Goal: Task Accomplishment & Management: Use online tool/utility

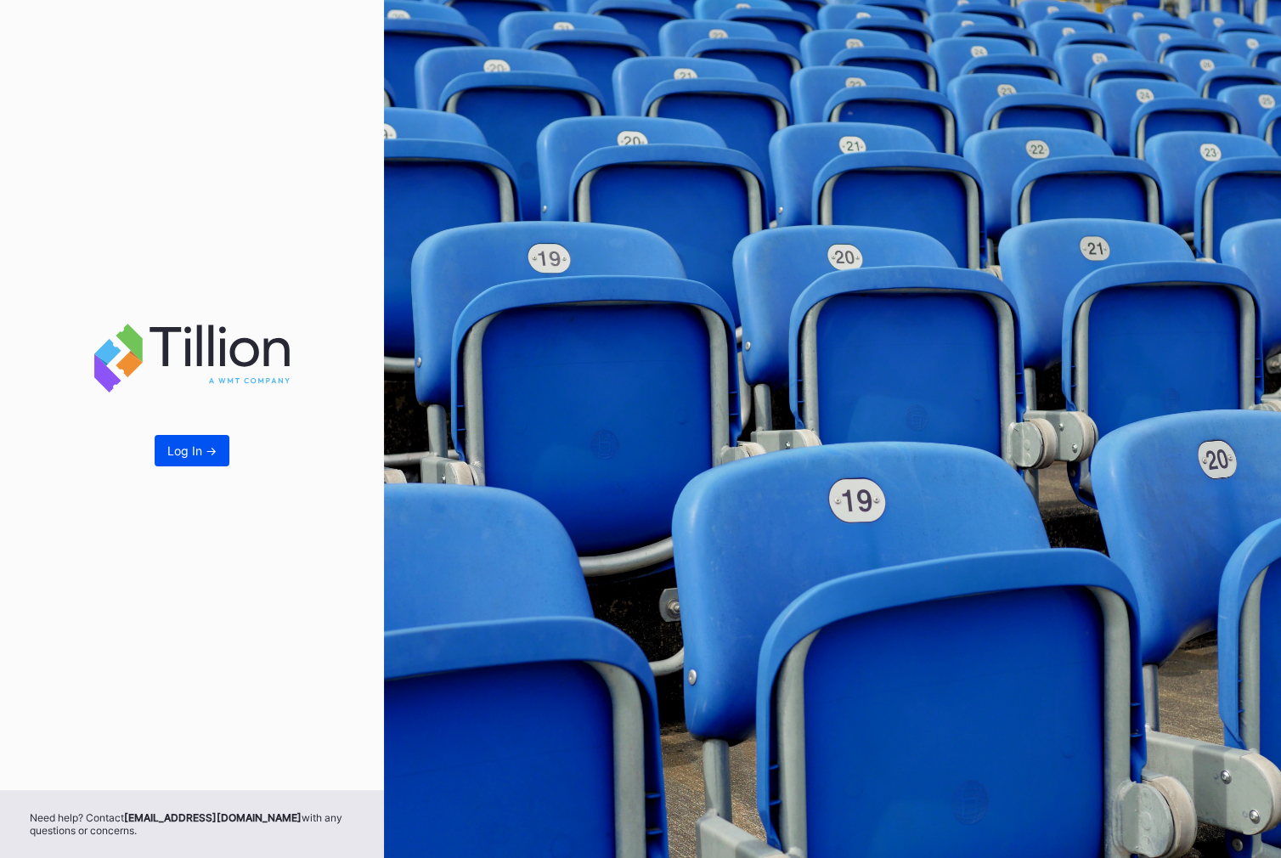
click at [201, 464] on button "Log In ->" at bounding box center [192, 450] width 75 height 31
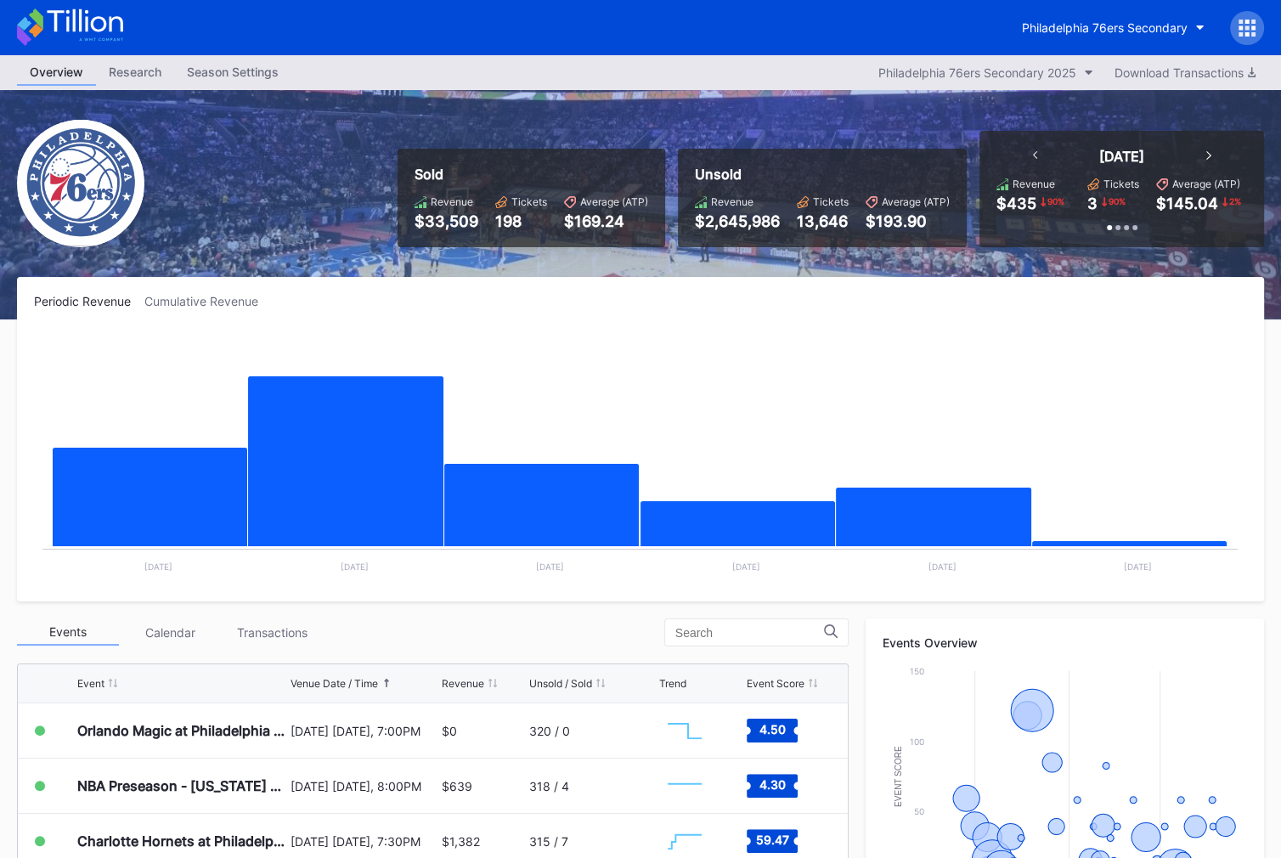
click at [1243, 30] on icon at bounding box center [1246, 28] width 17 height 17
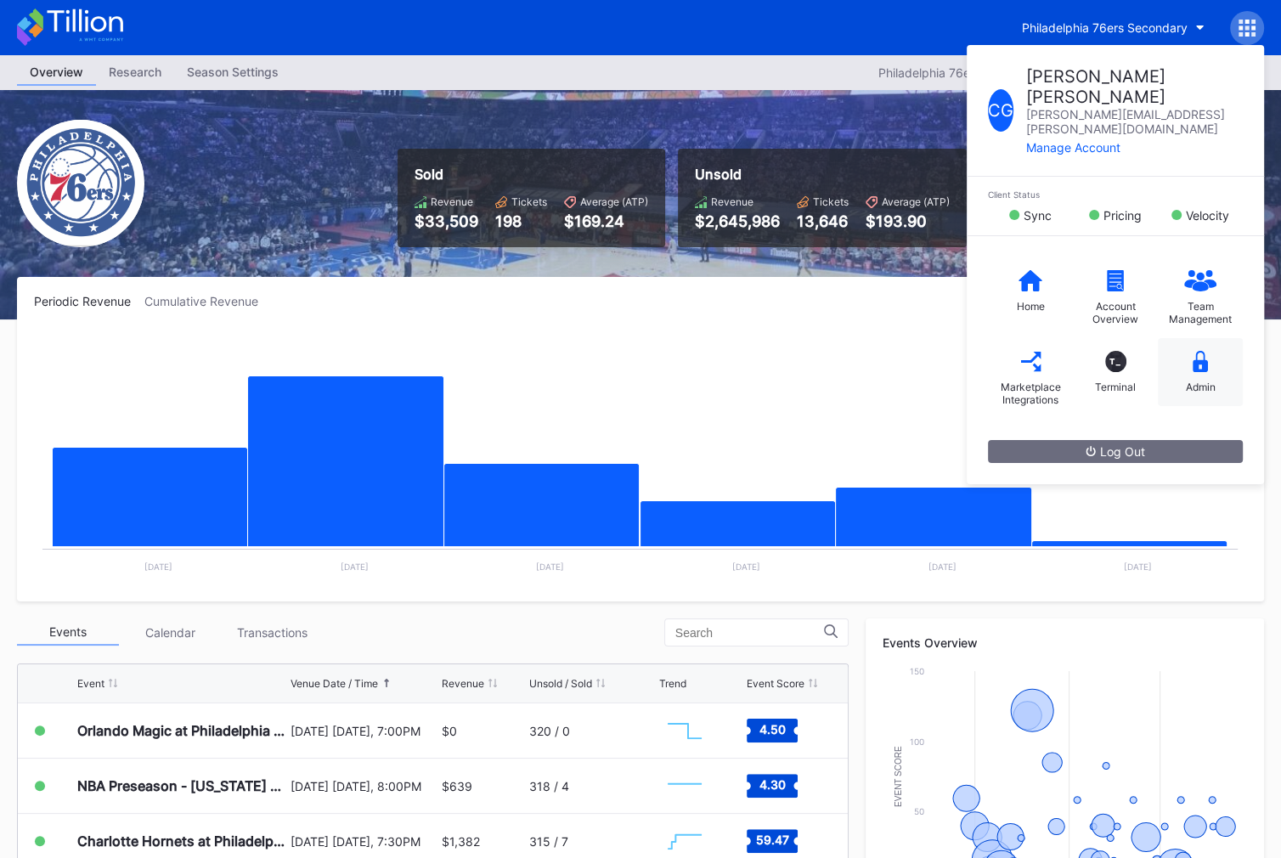
click at [1193, 351] on icon at bounding box center [1199, 361] width 15 height 21
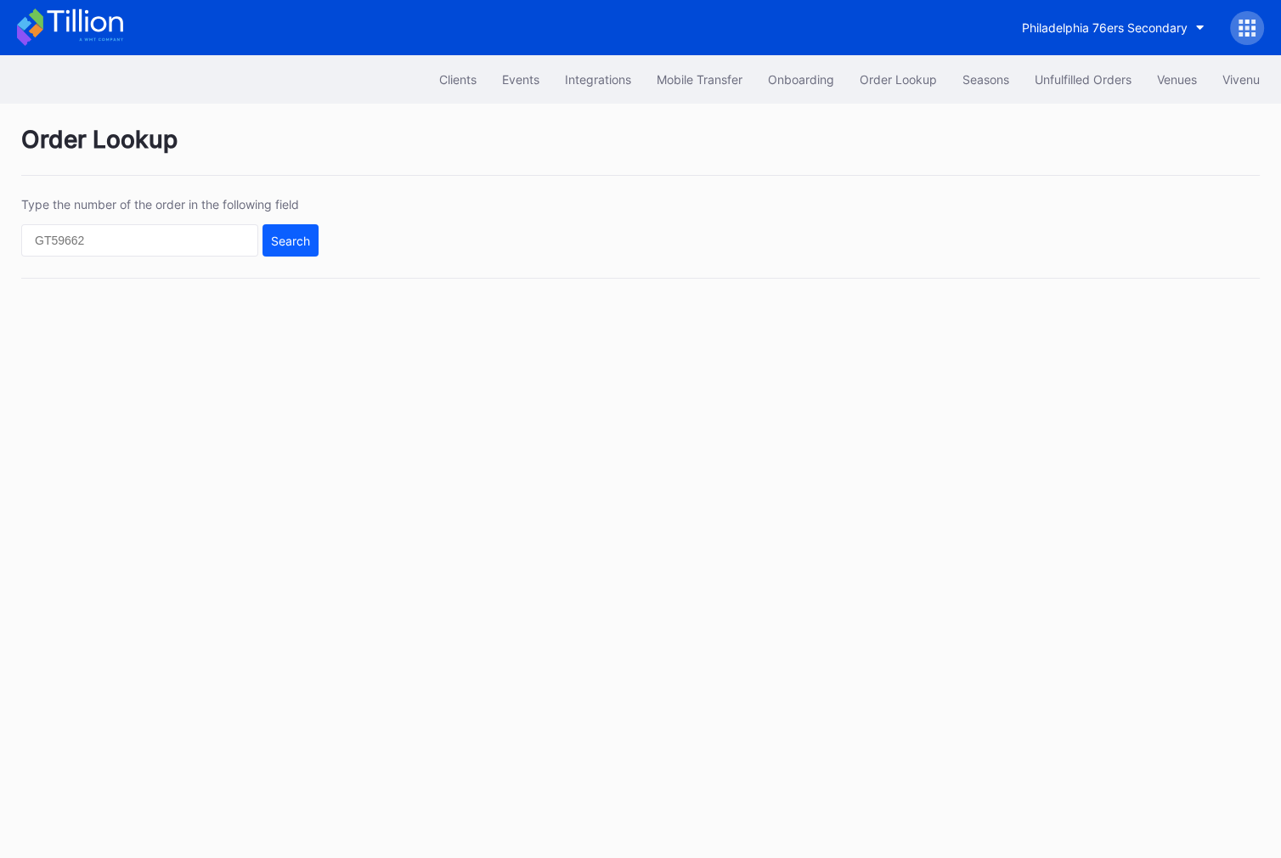
click at [1059, 57] on div "Clients Events Integrations Mobile Transfer Onboarding Order Lookup Seasons Unf…" at bounding box center [640, 79] width 1281 height 48
click at [1067, 91] on button "Unfulfilled Orders" at bounding box center [1083, 79] width 122 height 31
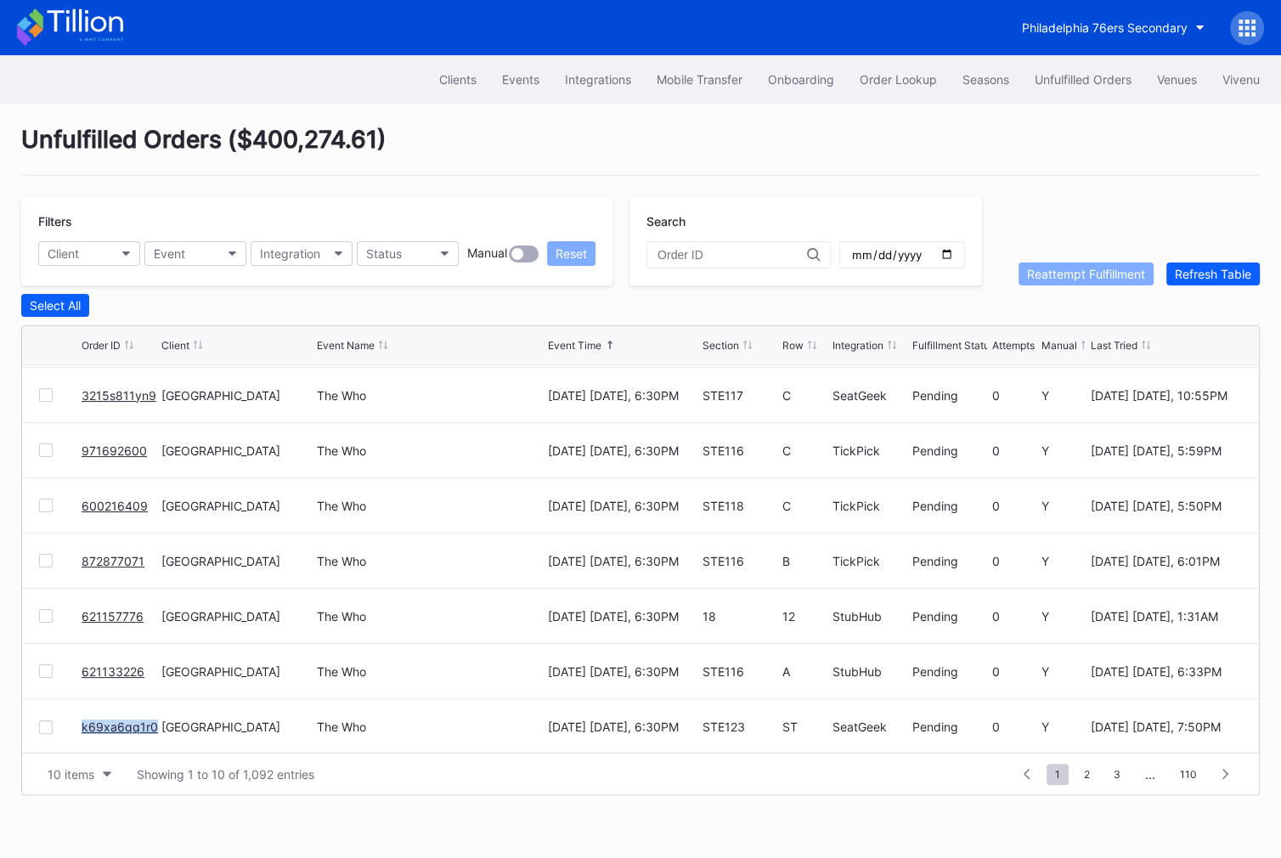
scroll to position [164, 0]
click at [1088, 769] on span "2" at bounding box center [1086, 773] width 23 height 21
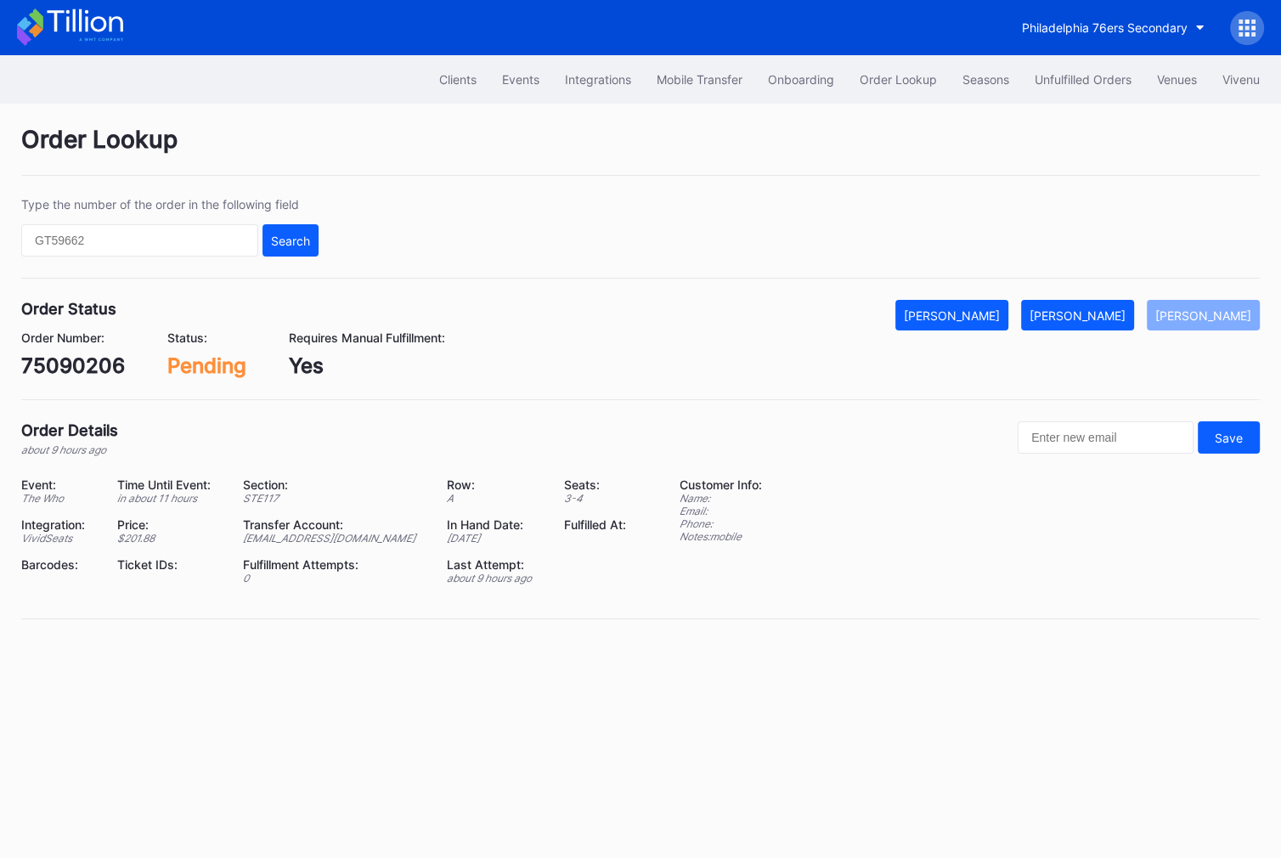
click at [104, 361] on div "75090206" at bounding box center [73, 365] width 104 height 25
copy div "75090206"
click at [1116, 310] on div "[PERSON_NAME]" at bounding box center [1077, 315] width 96 height 14
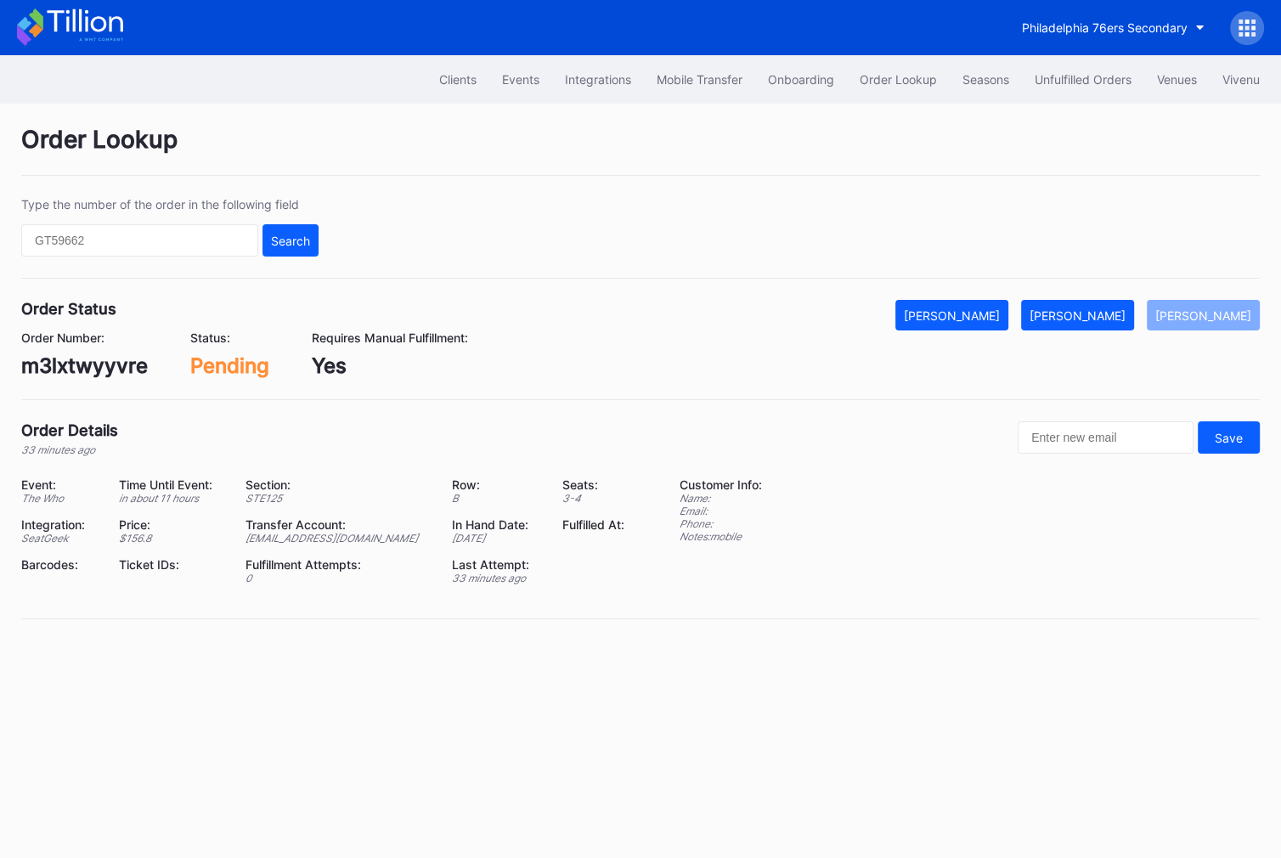
click at [89, 363] on div "m3lxtwyyvre" at bounding box center [84, 365] width 127 height 25
copy div "m3lxtwyyvre"
click at [1102, 309] on div "[PERSON_NAME]" at bounding box center [1077, 315] width 96 height 14
click at [74, 353] on div "75090248" at bounding box center [73, 365] width 104 height 25
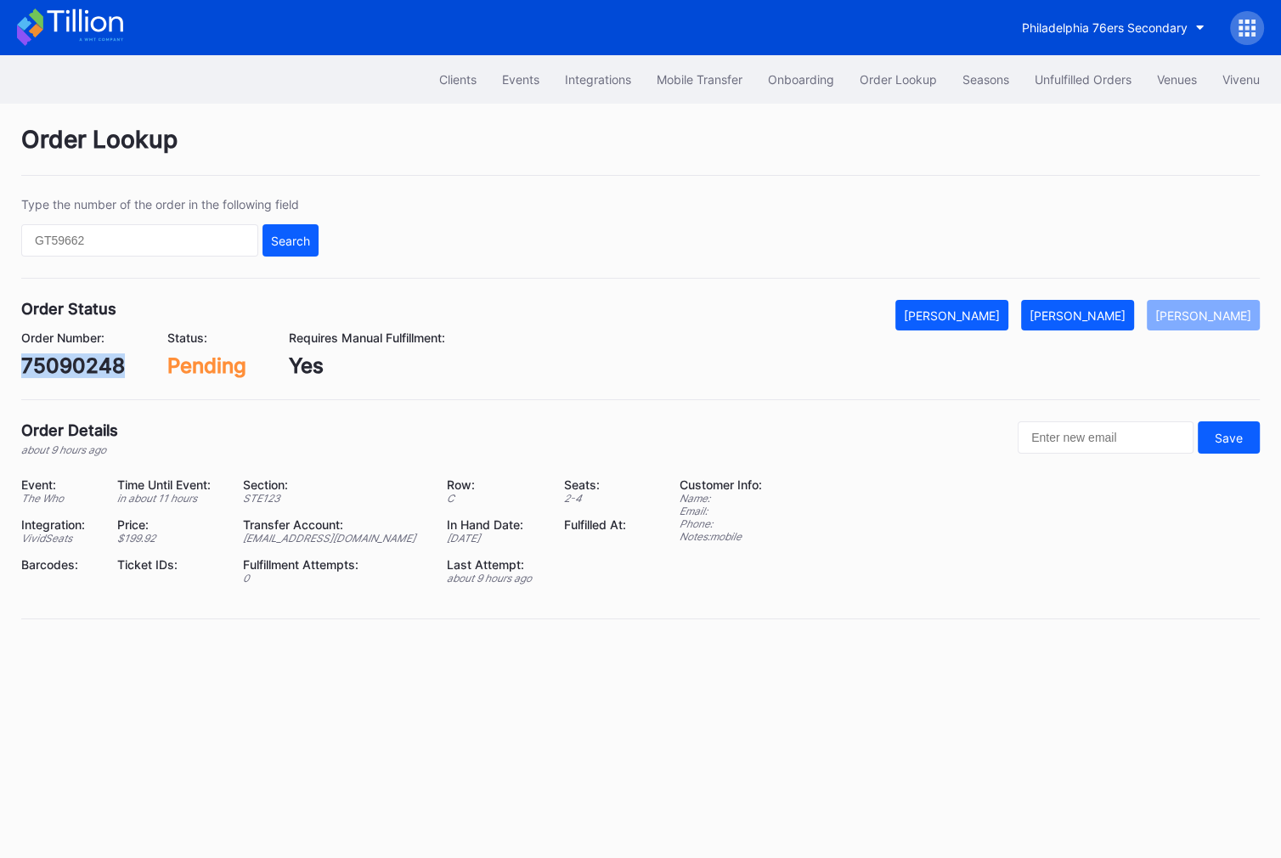
click at [74, 353] on div "75090248" at bounding box center [73, 365] width 104 height 25
copy div "75090248"
click at [1107, 318] on div "[PERSON_NAME]" at bounding box center [1077, 315] width 96 height 14
click at [102, 365] on div "3215s811yn9" at bounding box center [84, 365] width 127 height 25
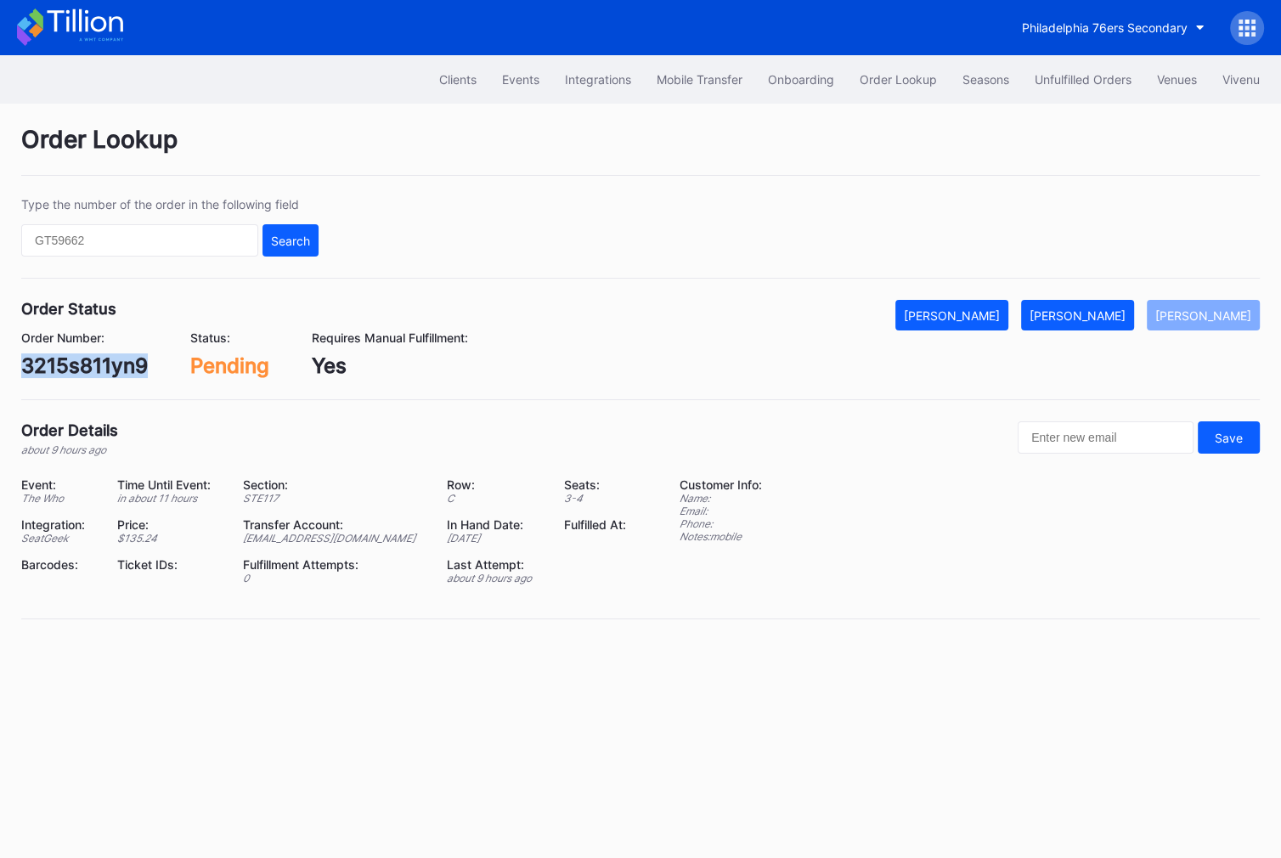
copy div "3215s811yn9"
click at [1110, 310] on div "[PERSON_NAME]" at bounding box center [1077, 315] width 96 height 14
click at [70, 361] on div "971692600" at bounding box center [77, 365] width 112 height 25
copy div "971692600"
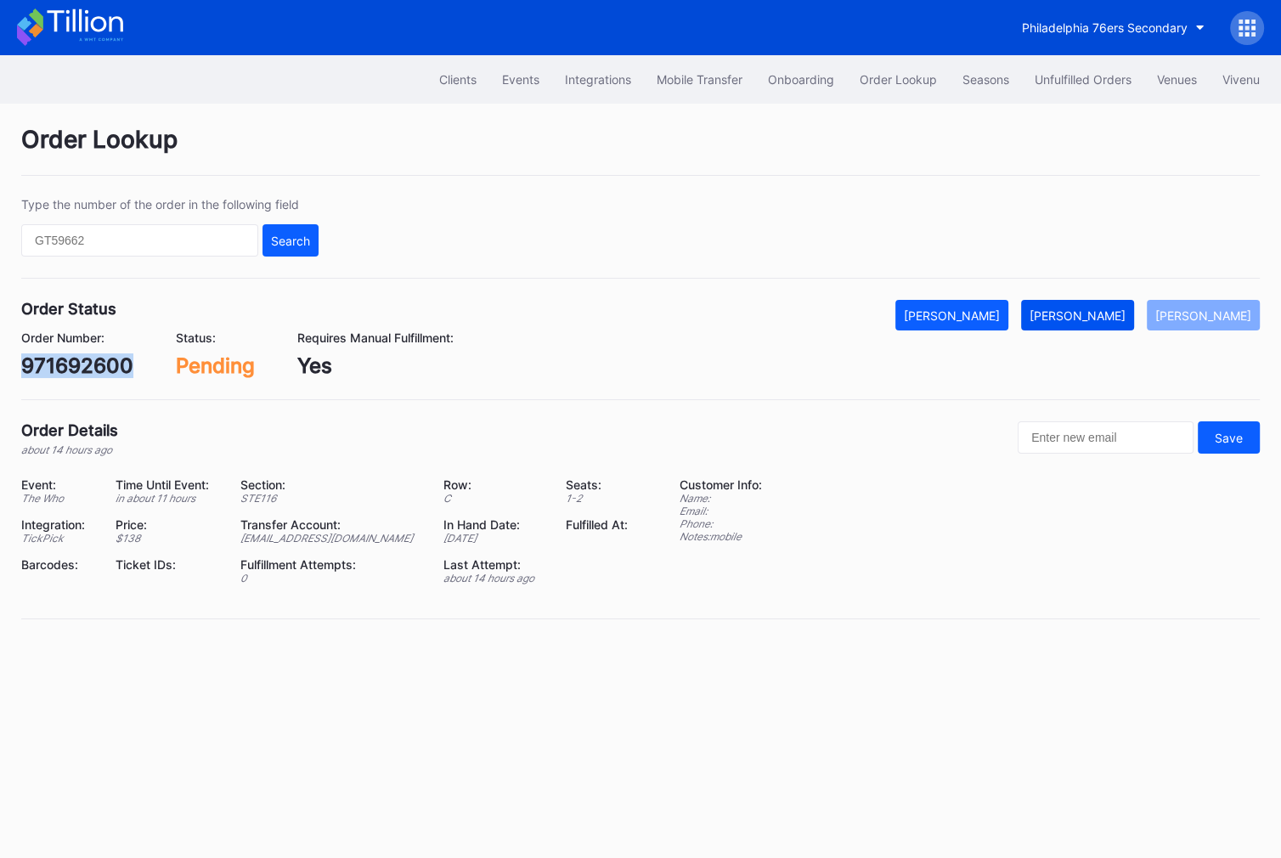
click at [1107, 314] on div "[PERSON_NAME]" at bounding box center [1077, 315] width 96 height 14
click at [114, 362] on div "600216409" at bounding box center [78, 365] width 115 height 25
copy div "600216409"
click at [1095, 315] on div "[PERSON_NAME]" at bounding box center [1077, 315] width 96 height 14
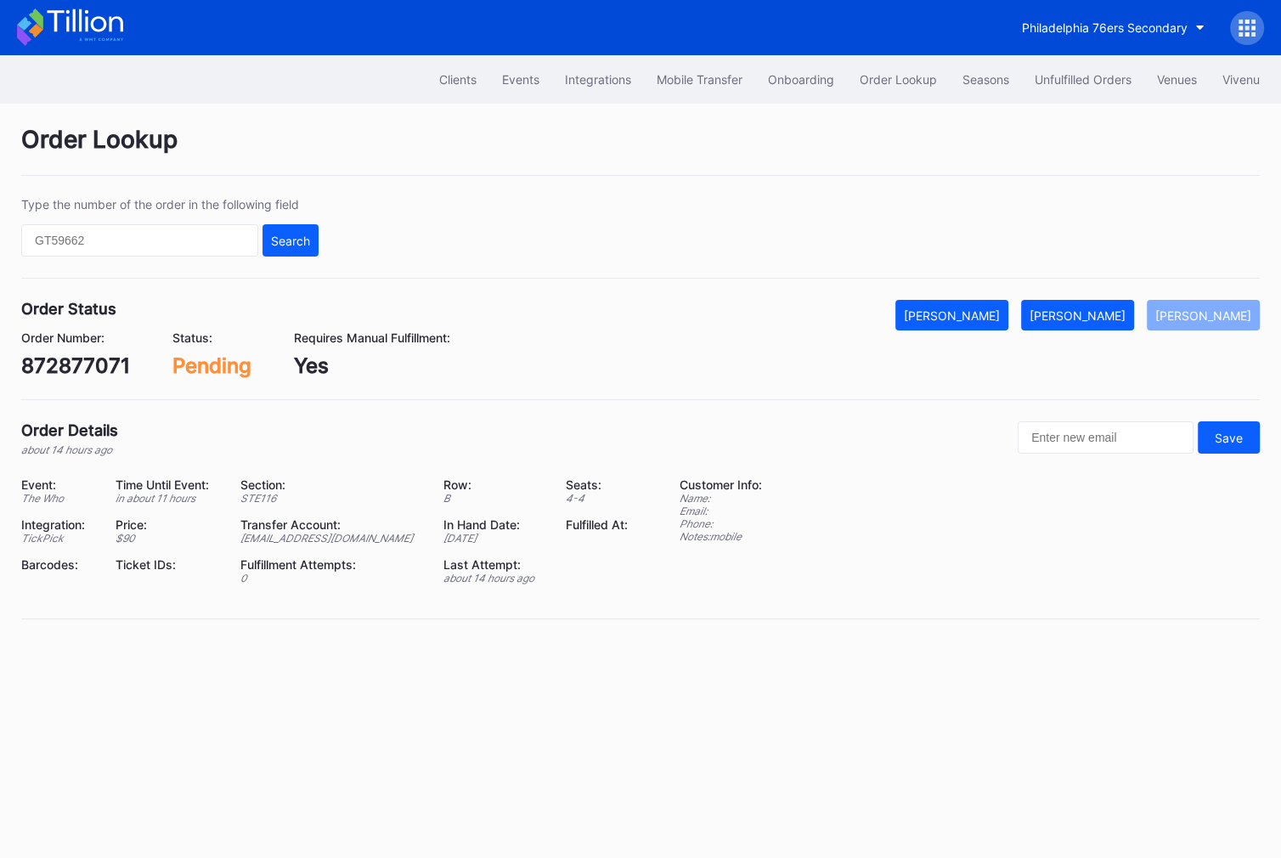
click at [97, 366] on div "872877071" at bounding box center [75, 365] width 109 height 25
copy div "872877071"
click at [1113, 309] on div "[PERSON_NAME]" at bounding box center [1077, 315] width 96 height 14
click at [91, 358] on div "621157776" at bounding box center [73, 365] width 105 height 25
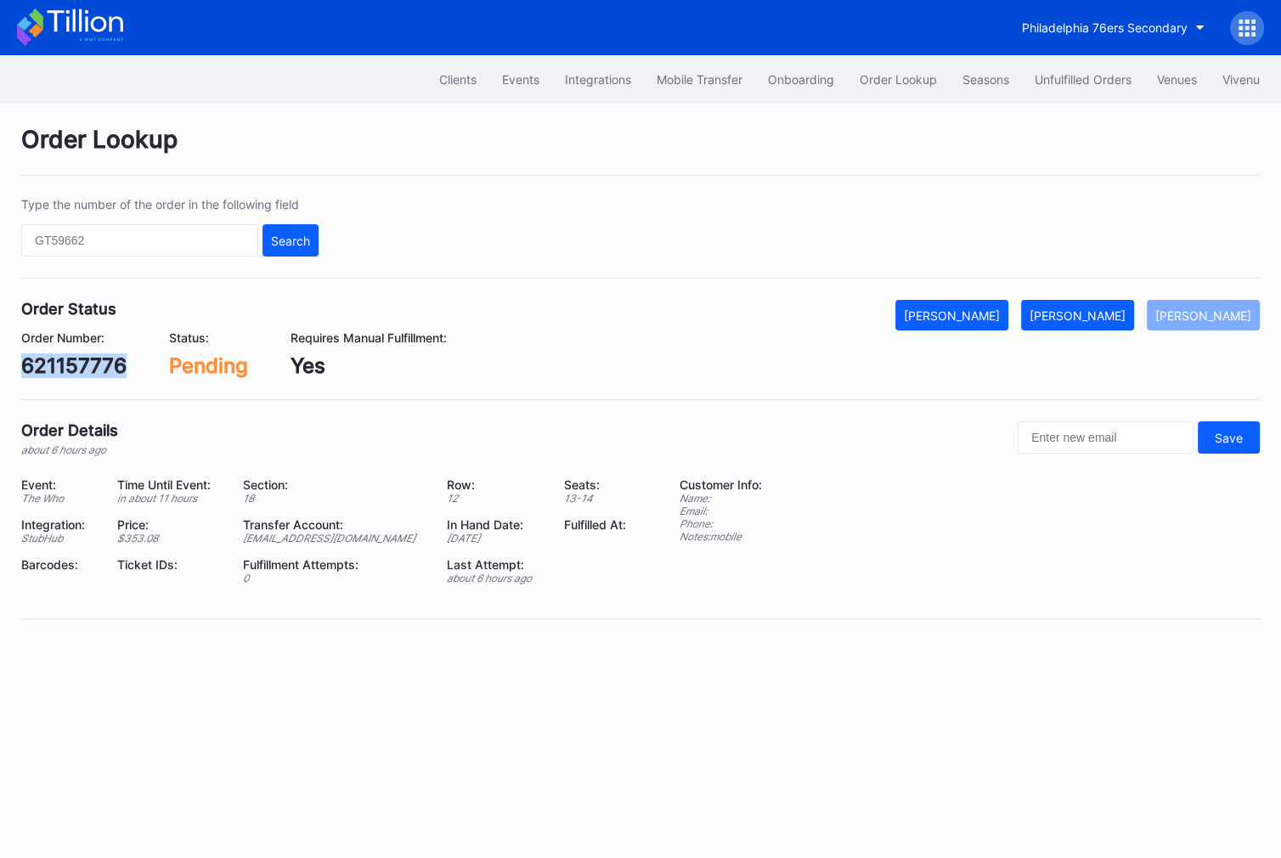
click at [91, 358] on div "621157776" at bounding box center [73, 365] width 105 height 25
copy div "621157776"
click at [1112, 308] on div "[PERSON_NAME]" at bounding box center [1077, 315] width 96 height 14
click at [108, 359] on div "621133226" at bounding box center [75, 365] width 108 height 25
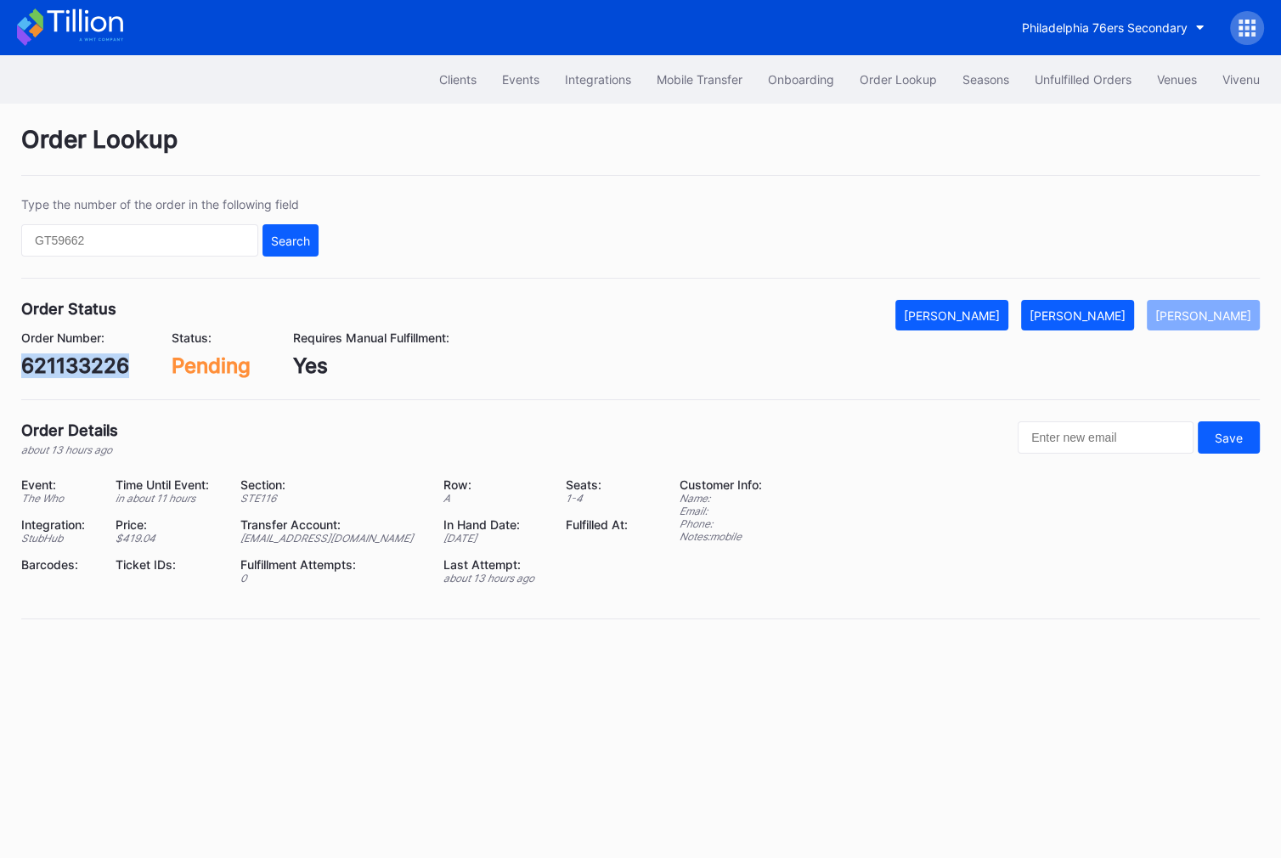
copy div "621133226"
click at [1090, 310] on div "[PERSON_NAME]" at bounding box center [1077, 315] width 96 height 14
click at [117, 368] on div "k69xa6qq1r0" at bounding box center [85, 365] width 128 height 25
copy div "k69xa6qq1r0"
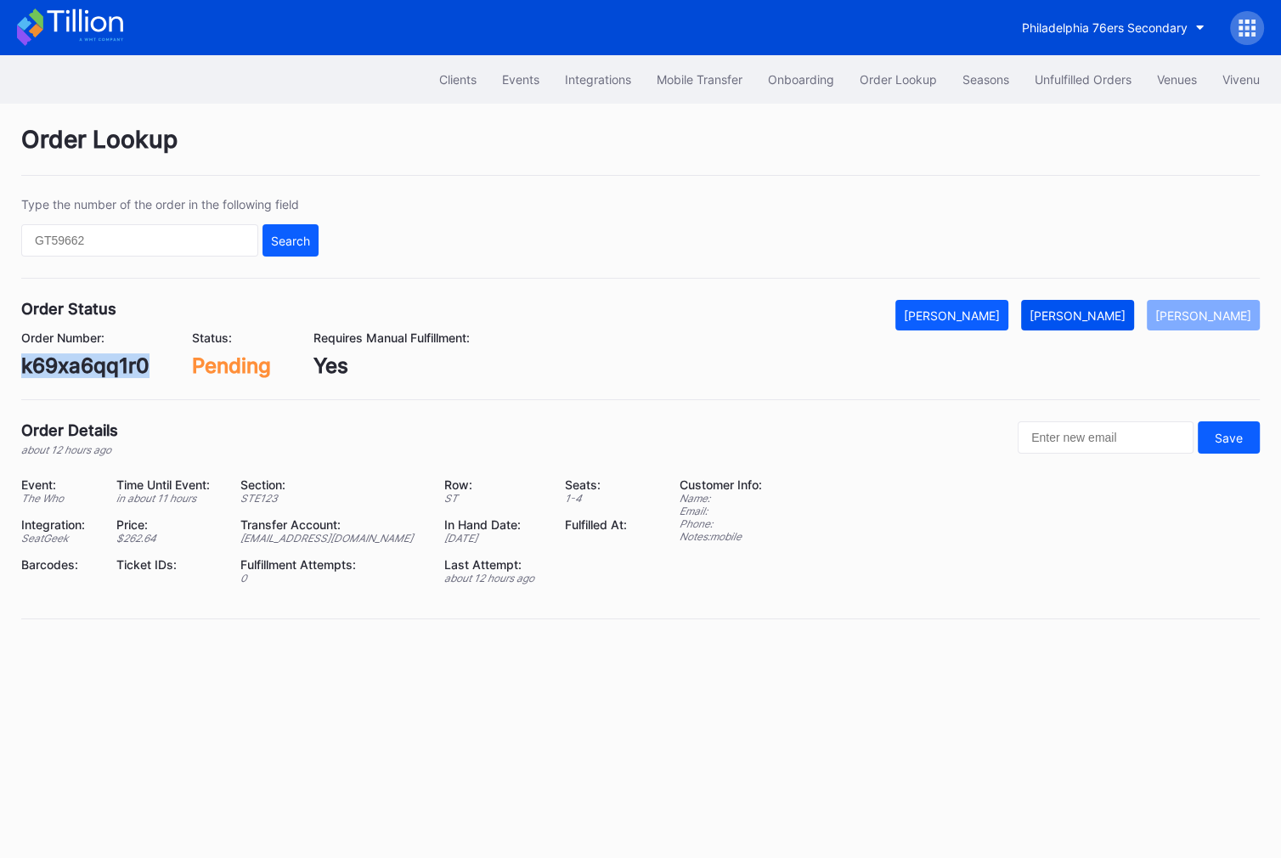
click at [1113, 314] on div "[PERSON_NAME]" at bounding box center [1077, 315] width 96 height 14
click at [99, 359] on div "75091694" at bounding box center [70, 365] width 99 height 25
copy div "75091694"
click at [1084, 302] on button "[PERSON_NAME]" at bounding box center [1077, 315] width 113 height 31
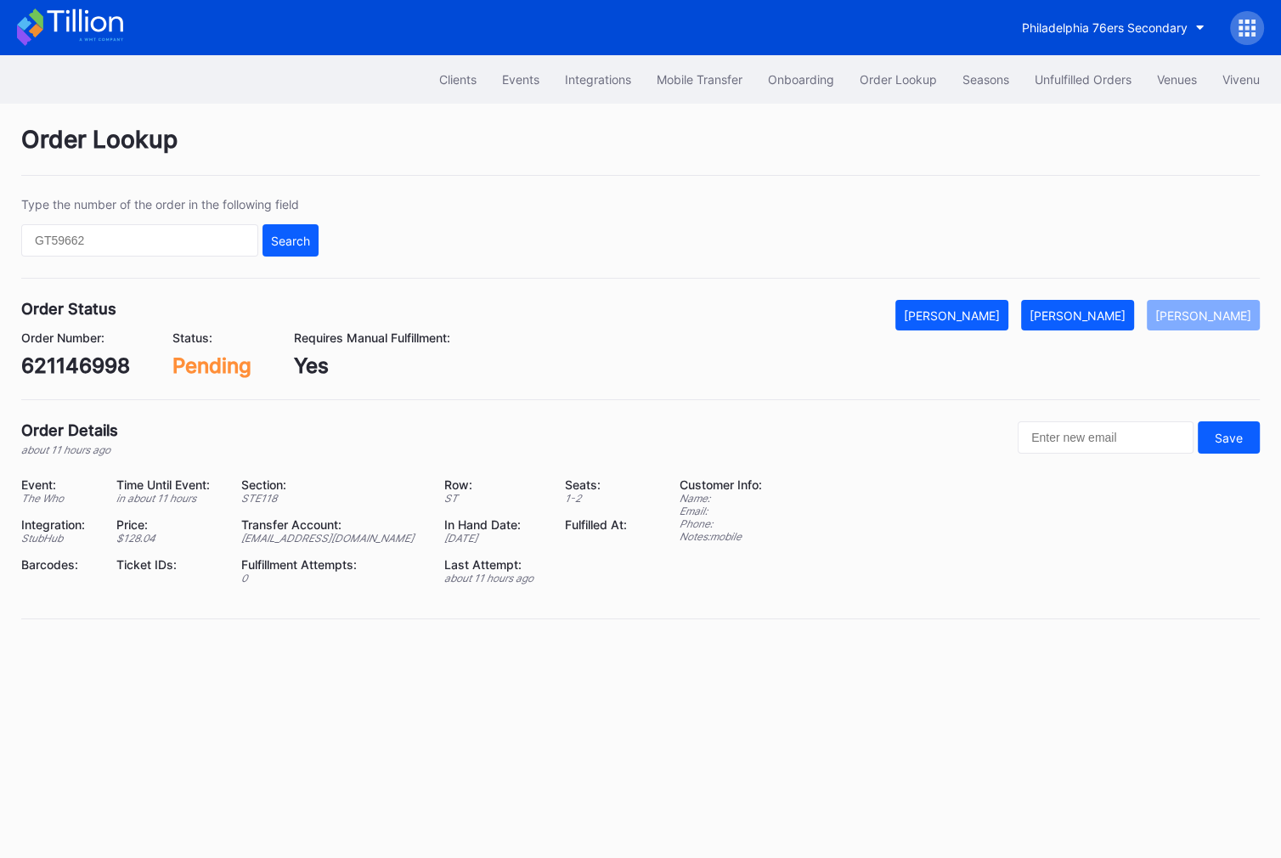
click at [121, 356] on div "621146998" at bounding box center [75, 365] width 109 height 25
copy div "621146998"
click at [1081, 313] on div "[PERSON_NAME]" at bounding box center [1077, 315] width 96 height 14
click at [75, 363] on div "621162929" at bounding box center [75, 365] width 108 height 25
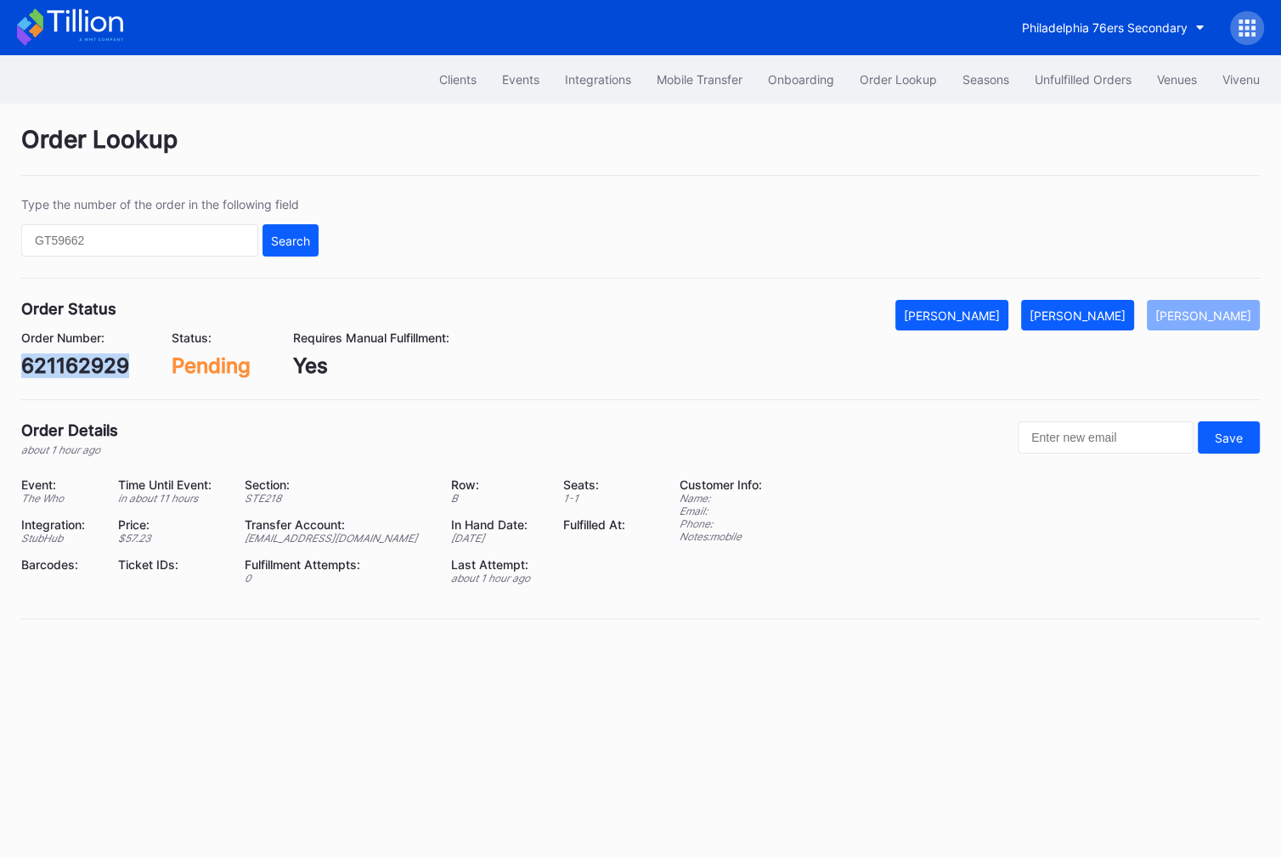
click at [75, 363] on div "621162929" at bounding box center [75, 365] width 108 height 25
copy div "621162929"
click at [1088, 308] on div "[PERSON_NAME]" at bounding box center [1077, 315] width 96 height 14
click at [116, 374] on div "q013crxxwy0" at bounding box center [87, 365] width 132 height 25
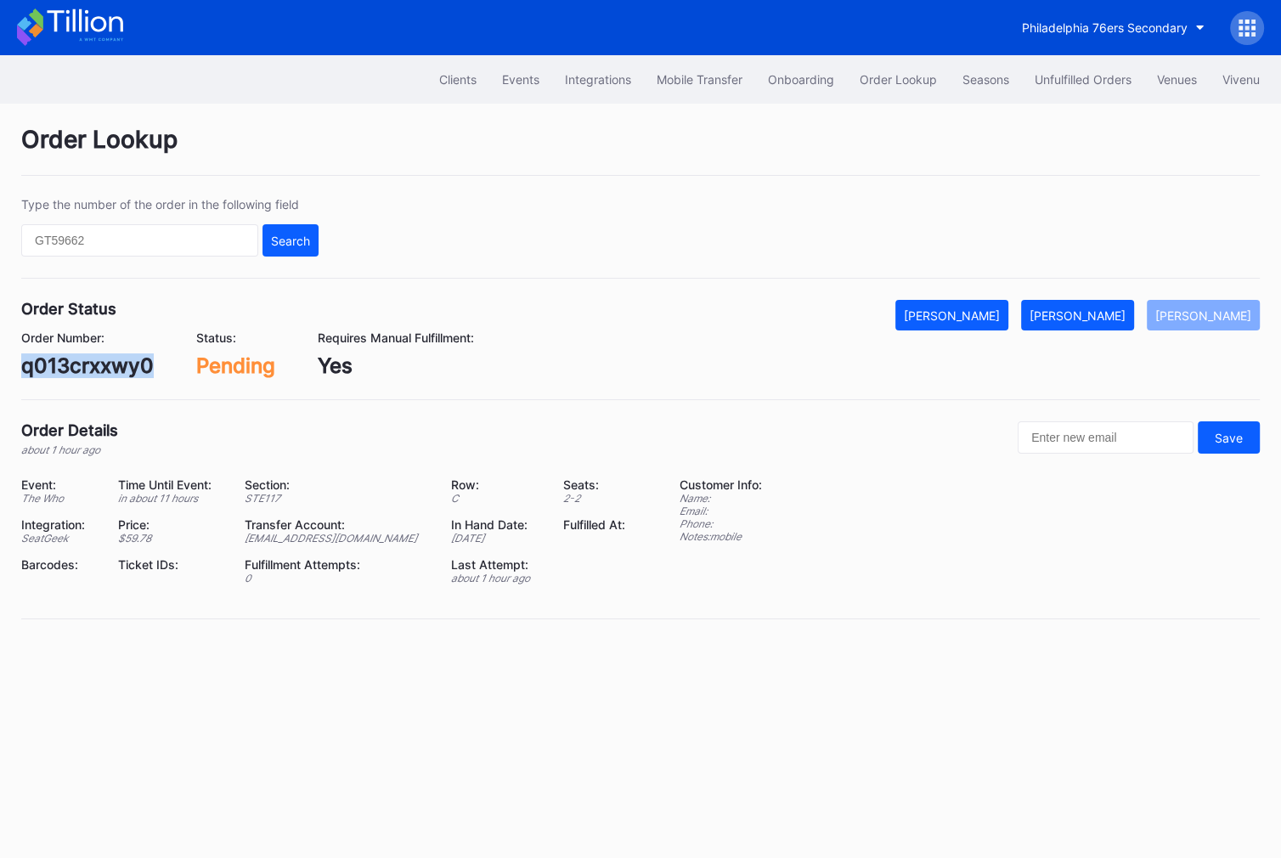
copy div "q013crxxwy0"
click at [1100, 316] on div "[PERSON_NAME]" at bounding box center [1077, 315] width 96 height 14
click at [81, 370] on div "22p1sd00kdm" at bounding box center [90, 365] width 139 height 25
copy div "22p1sd00kdm"
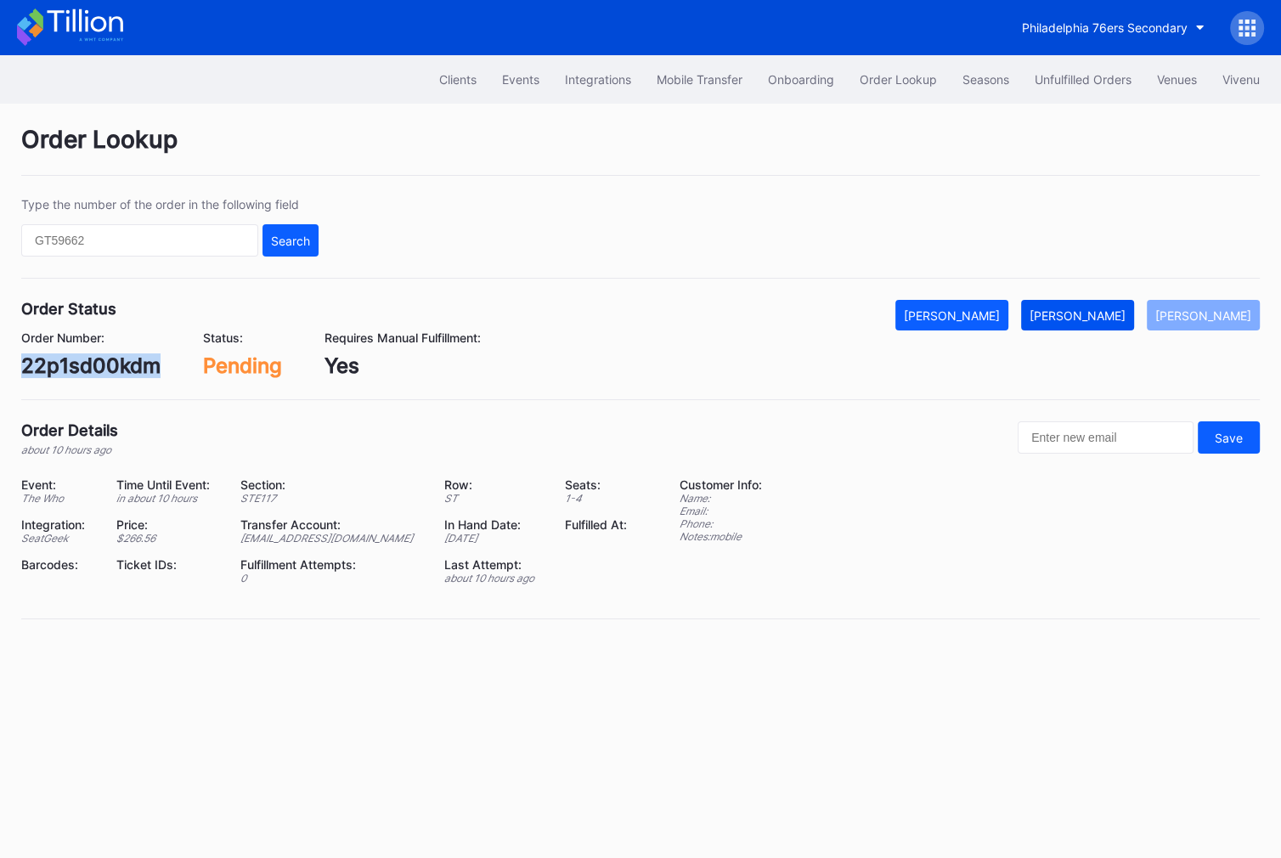
click at [1116, 311] on div "[PERSON_NAME]" at bounding box center [1077, 315] width 96 height 14
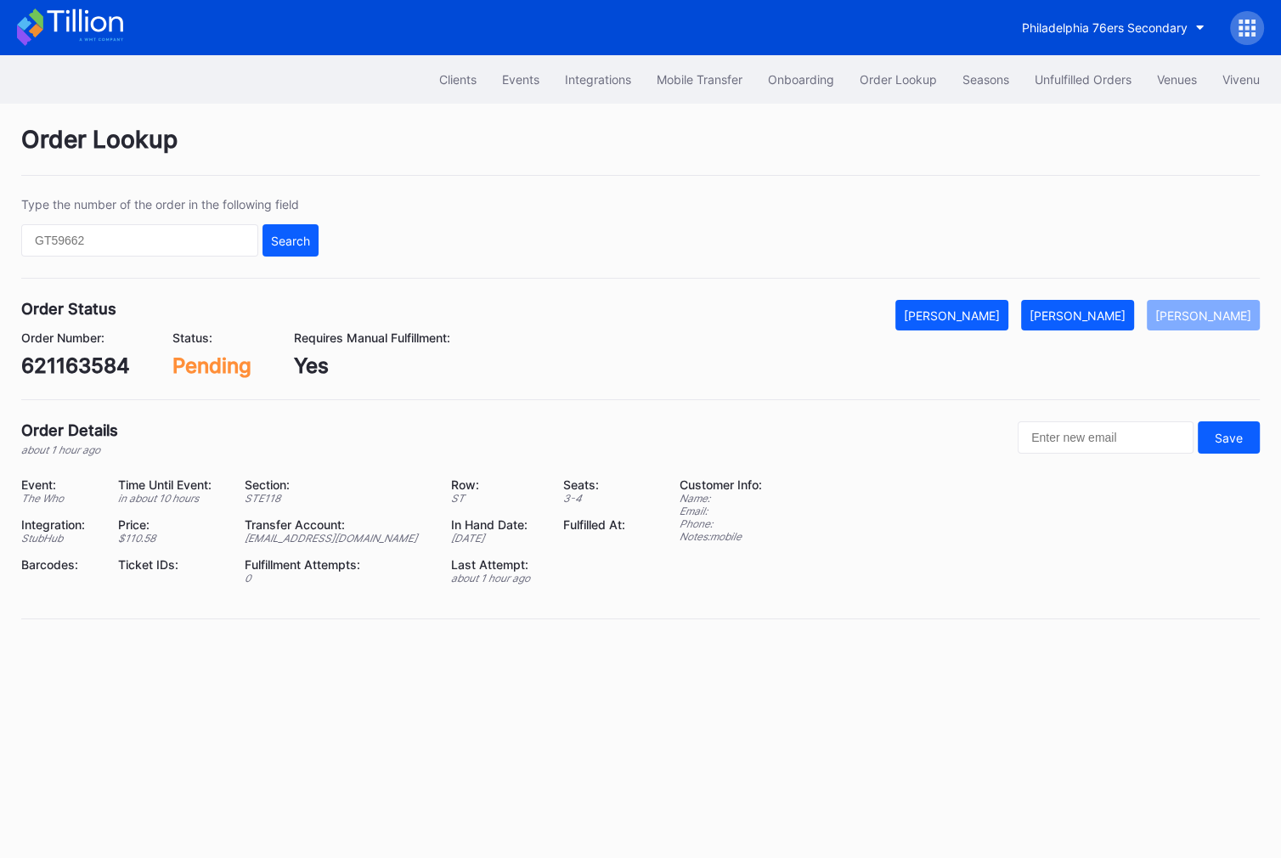
click at [99, 373] on div "621163584" at bounding box center [75, 365] width 109 height 25
copy div "621163584"
click at [1103, 318] on div "[PERSON_NAME]" at bounding box center [1077, 315] width 96 height 14
click at [87, 365] on div "621149460" at bounding box center [76, 365] width 110 height 25
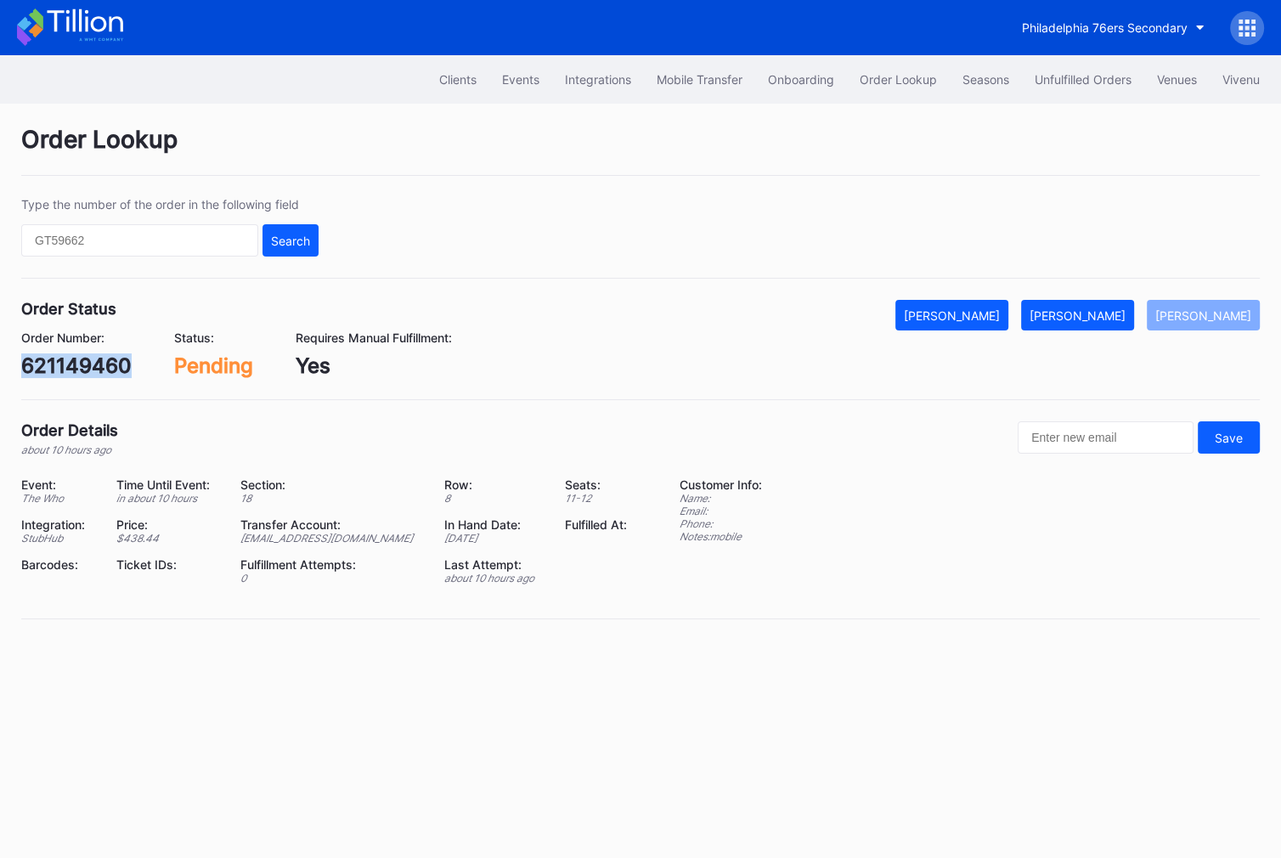
click at [87, 365] on div "621149460" at bounding box center [76, 365] width 110 height 25
copy div "621149460"
click at [1129, 305] on button "[PERSON_NAME]" at bounding box center [1077, 315] width 113 height 31
click at [127, 365] on div "n360tqxxv3r" at bounding box center [83, 365] width 125 height 25
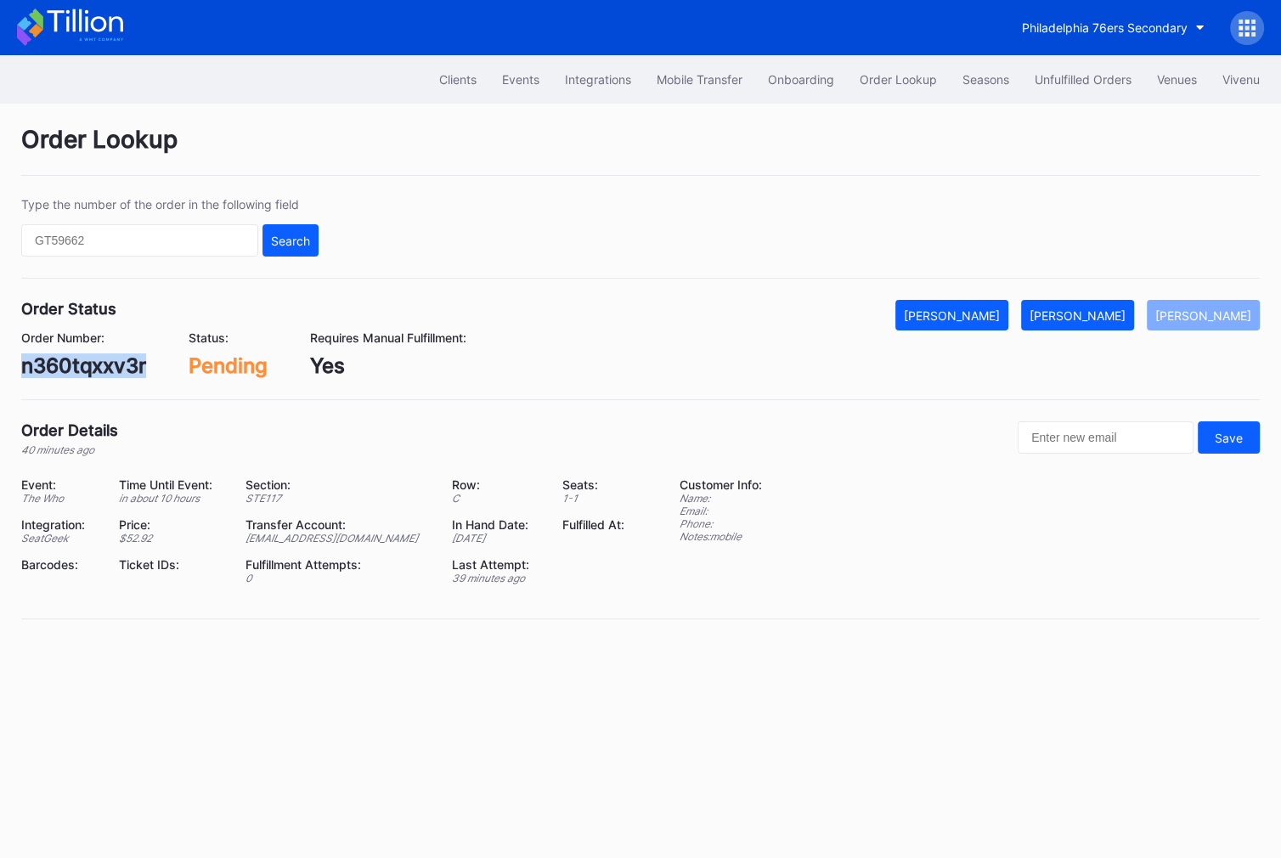
copy div "n360tqxxv3r"
click at [1097, 296] on div "Order Lookup Type the number of the order in the following field Search Order S…" at bounding box center [640, 383] width 1281 height 558
click at [1097, 301] on button "Mark Fulfilled" at bounding box center [1077, 315] width 113 height 31
click at [93, 359] on div "590066710" at bounding box center [77, 365] width 113 height 25
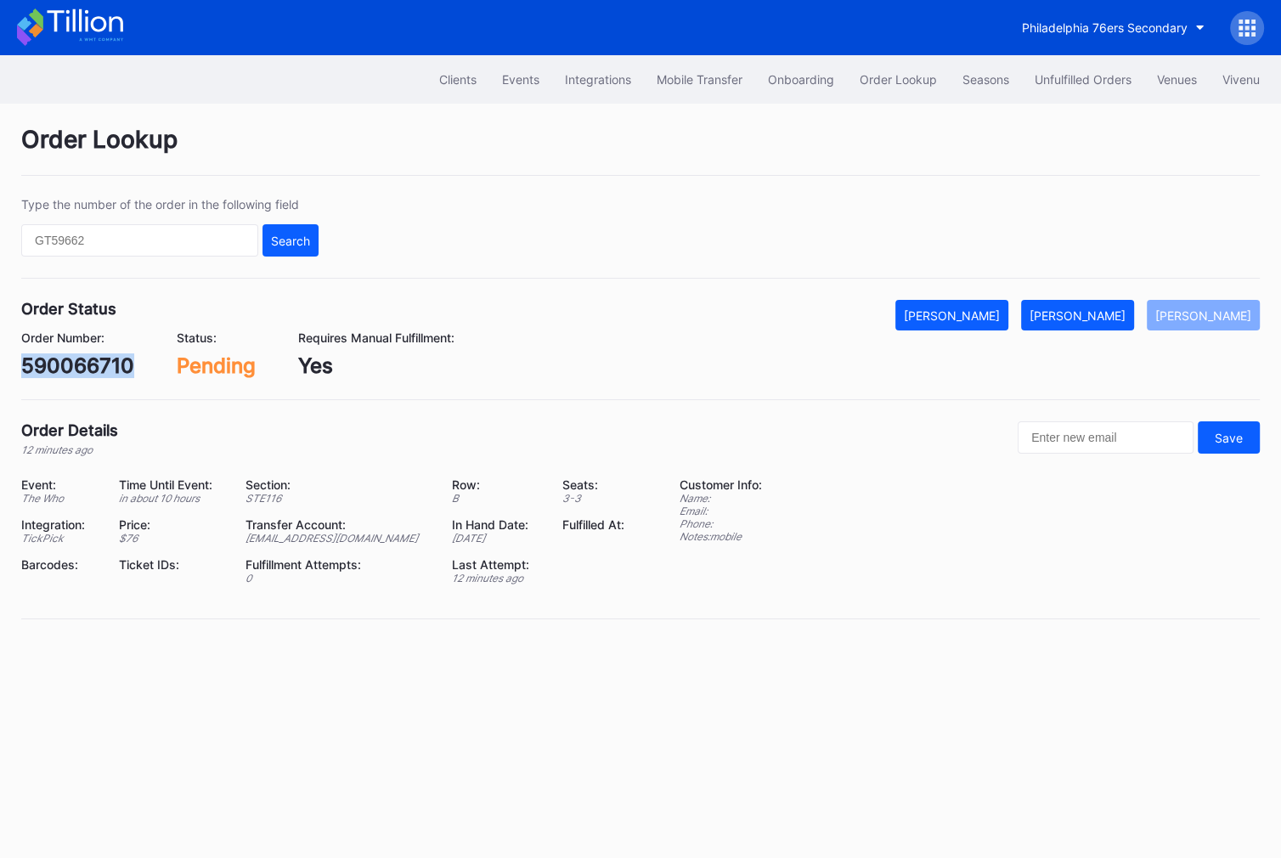
copy div "590066710"
click at [1103, 325] on button "Mark Fulfilled" at bounding box center [1077, 315] width 113 height 31
click at [88, 357] on div "621166942" at bounding box center [75, 365] width 109 height 25
copy div "621166942"
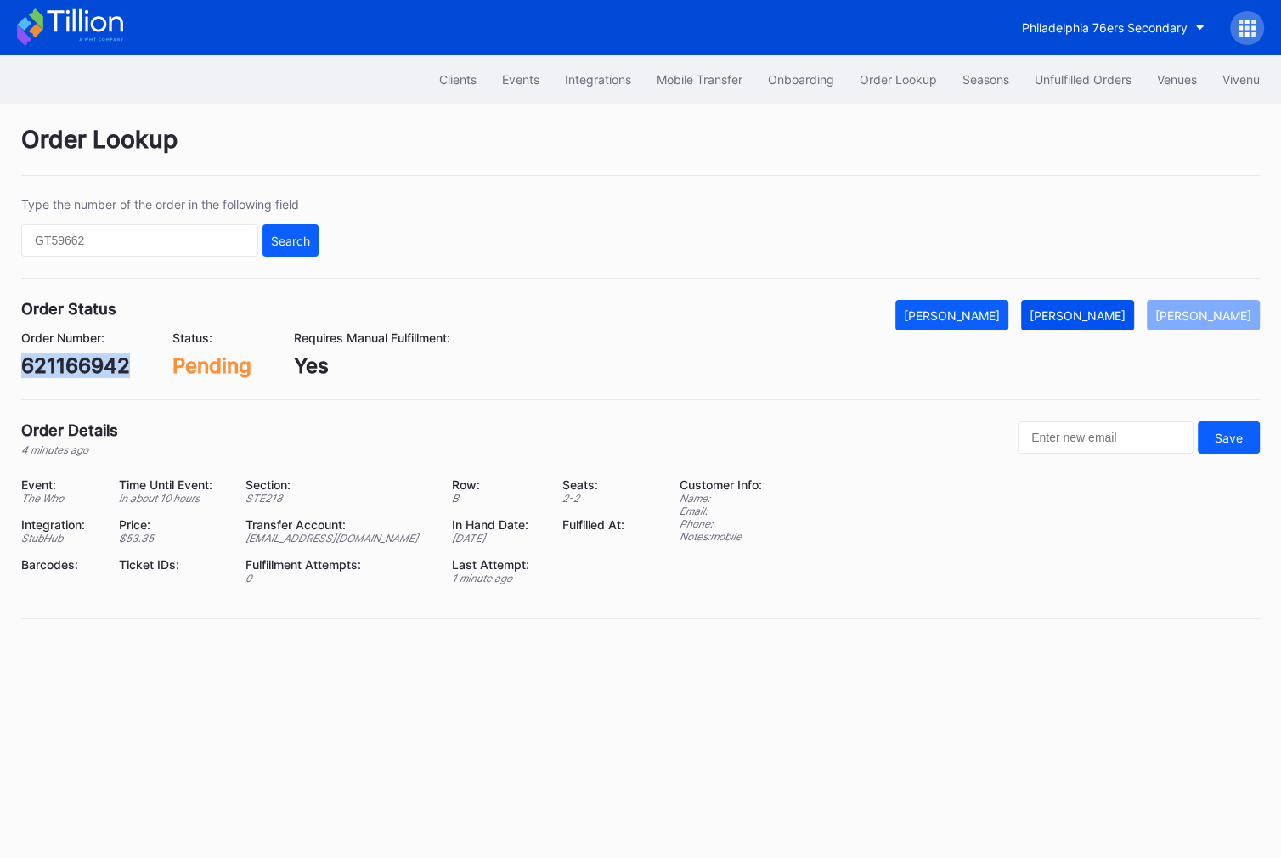
click at [1124, 311] on div "Mark Fulfilled" at bounding box center [1077, 315] width 96 height 14
click at [63, 355] on div "75092414" at bounding box center [71, 365] width 100 height 25
copy div "75092414"
click at [1131, 303] on button "Mark Fulfilled" at bounding box center [1077, 315] width 113 height 31
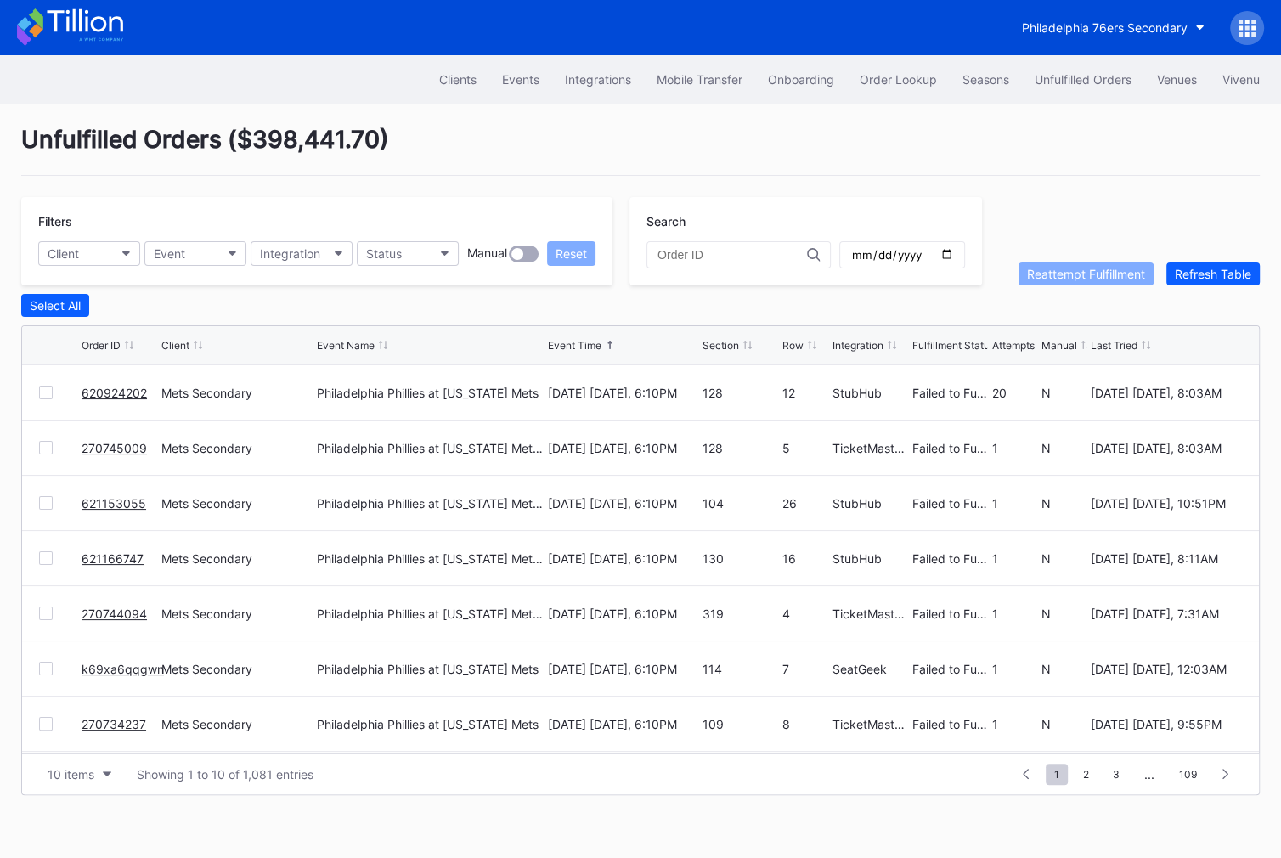
click at [44, 442] on div at bounding box center [46, 448] width 14 height 14
click at [44, 497] on div at bounding box center [46, 503] width 14 height 14
click at [44, 552] on div at bounding box center [46, 558] width 14 height 14
click at [46, 616] on div at bounding box center [46, 613] width 14 height 14
click at [49, 662] on div at bounding box center [46, 669] width 14 height 14
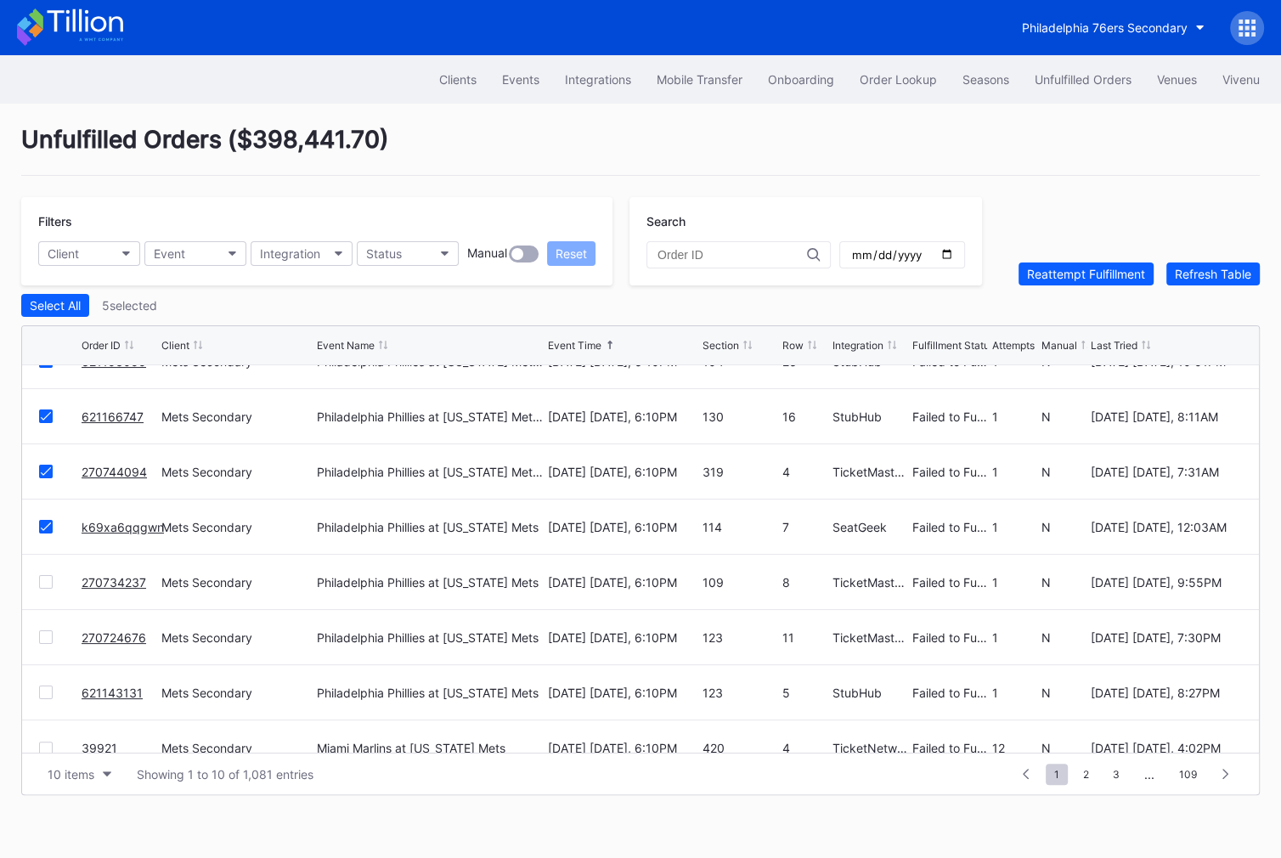
scroll to position [161, 0]
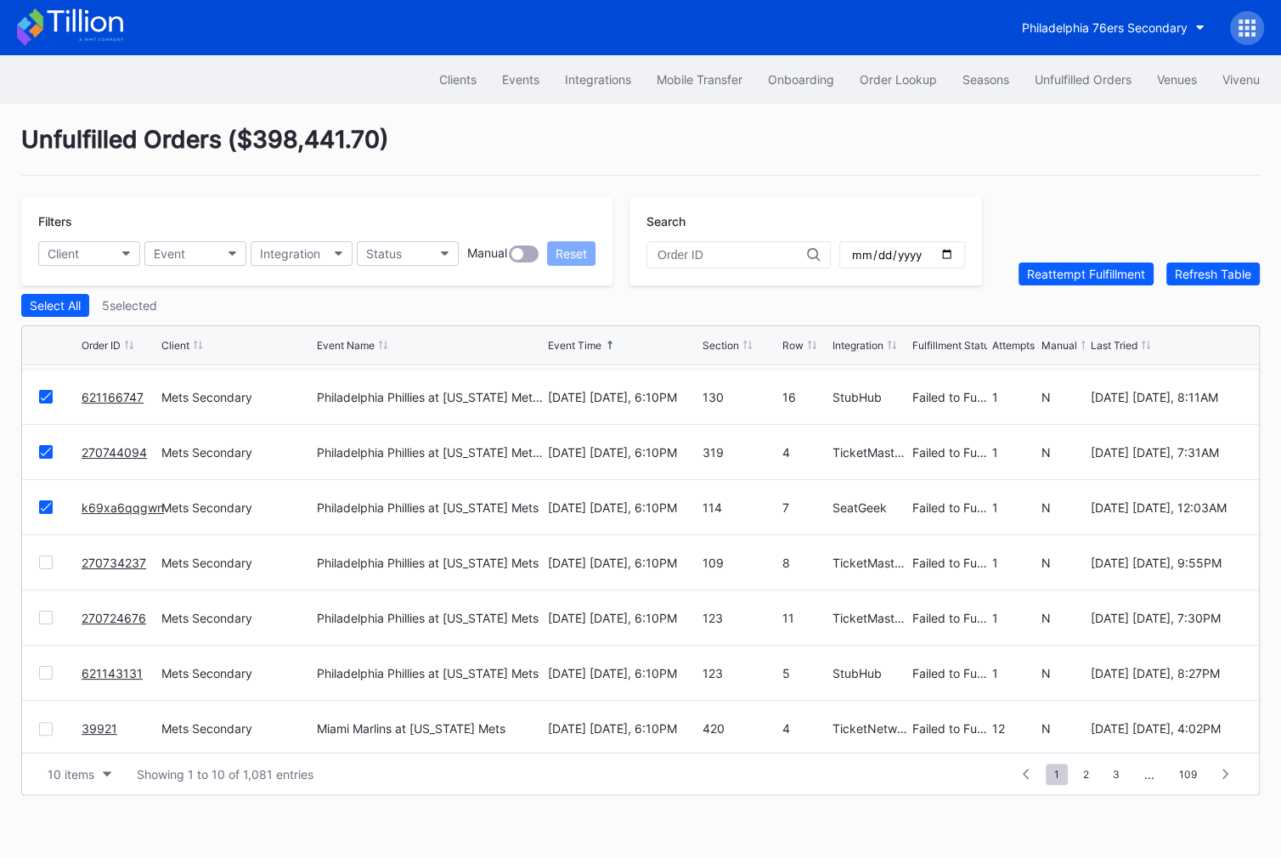
click at [41, 558] on div at bounding box center [46, 562] width 14 height 14
click at [45, 611] on div at bounding box center [46, 618] width 14 height 14
click at [48, 667] on div at bounding box center [46, 673] width 14 height 14
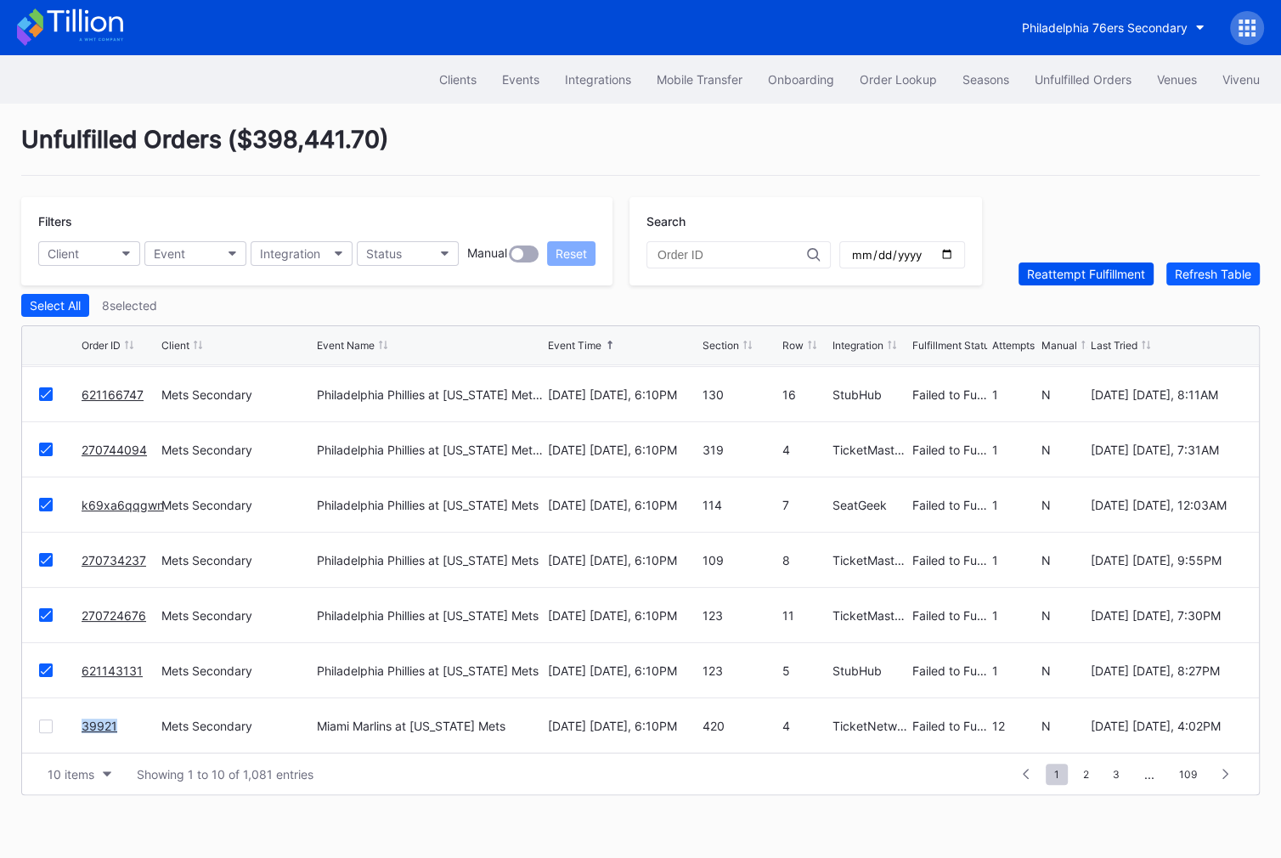
click at [1037, 268] on div "Reattempt Fulfillment" at bounding box center [1086, 274] width 118 height 14
click at [1086, 769] on span "2" at bounding box center [1085, 773] width 23 height 21
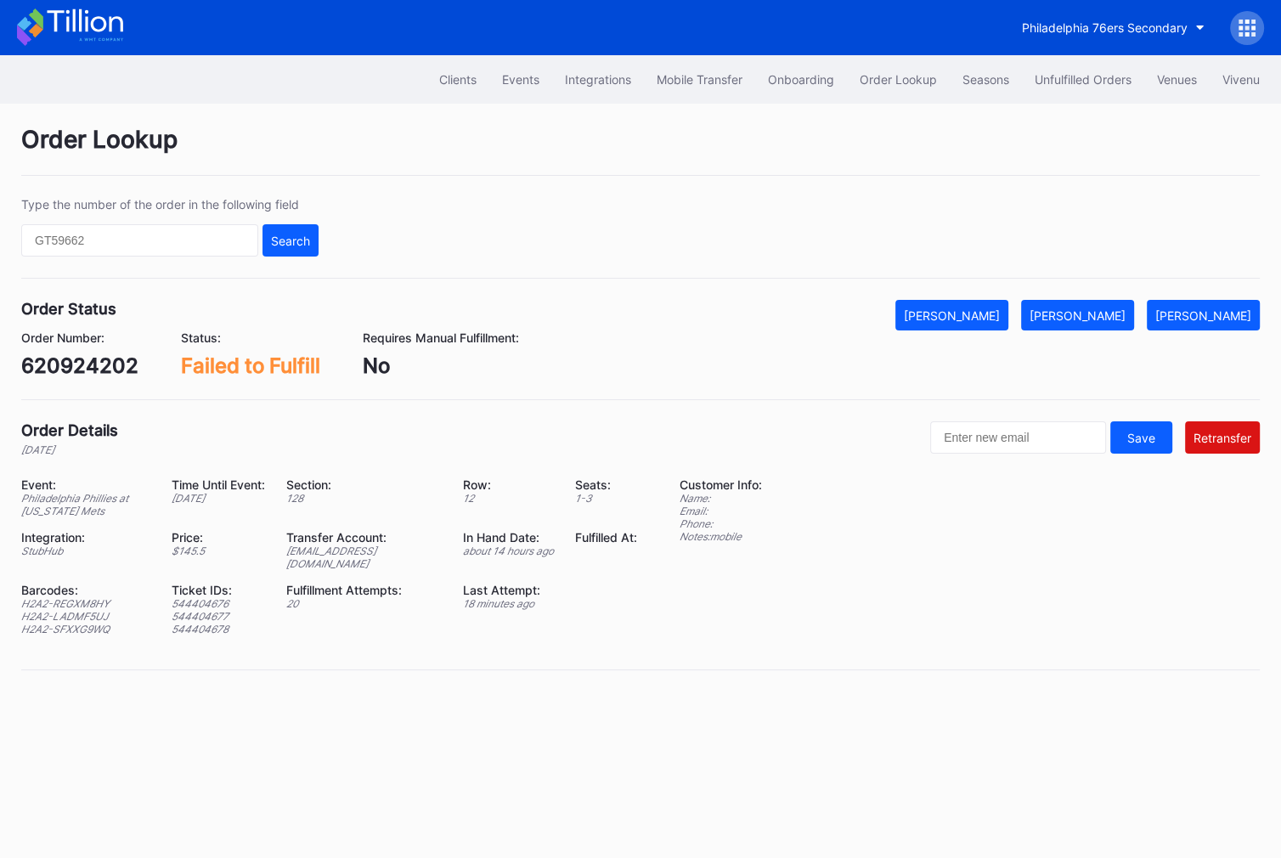
click at [106, 364] on div "620924202" at bounding box center [79, 365] width 117 height 25
copy div "620924202"
click at [402, 546] on div "[EMAIL_ADDRESS][DOMAIN_NAME]" at bounding box center [363, 556] width 155 height 25
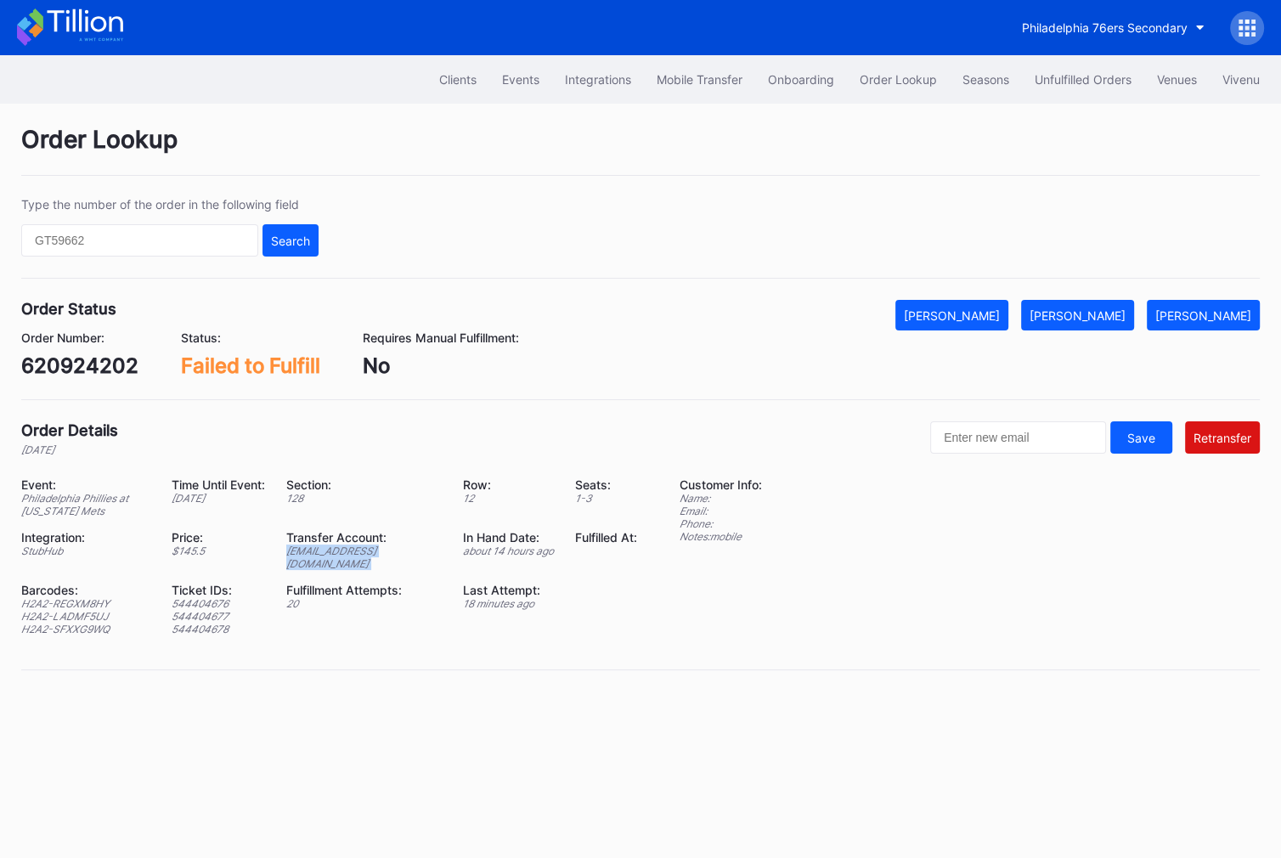
click at [402, 546] on div "[EMAIL_ADDRESS][DOMAIN_NAME]" at bounding box center [363, 556] width 155 height 25
copy div "[EMAIL_ADDRESS][DOMAIN_NAME]"
click at [85, 371] on div "620924202" at bounding box center [79, 365] width 117 height 25
copy div "620924202"
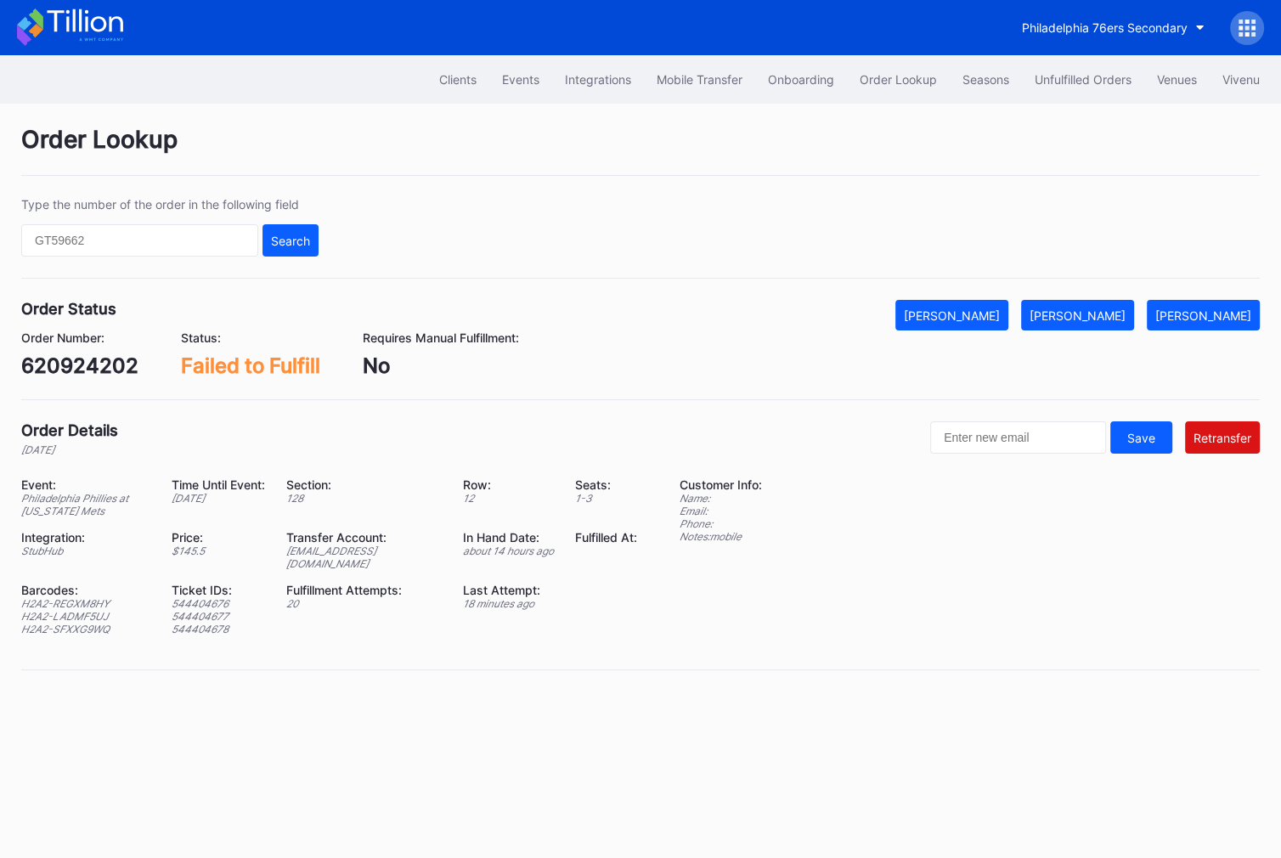
click at [373, 548] on div "[EMAIL_ADDRESS][DOMAIN_NAME]" at bounding box center [363, 556] width 155 height 25
copy div "[EMAIL_ADDRESS][DOMAIN_NAME]"
click at [57, 375] on div "620924202" at bounding box center [79, 365] width 117 height 25
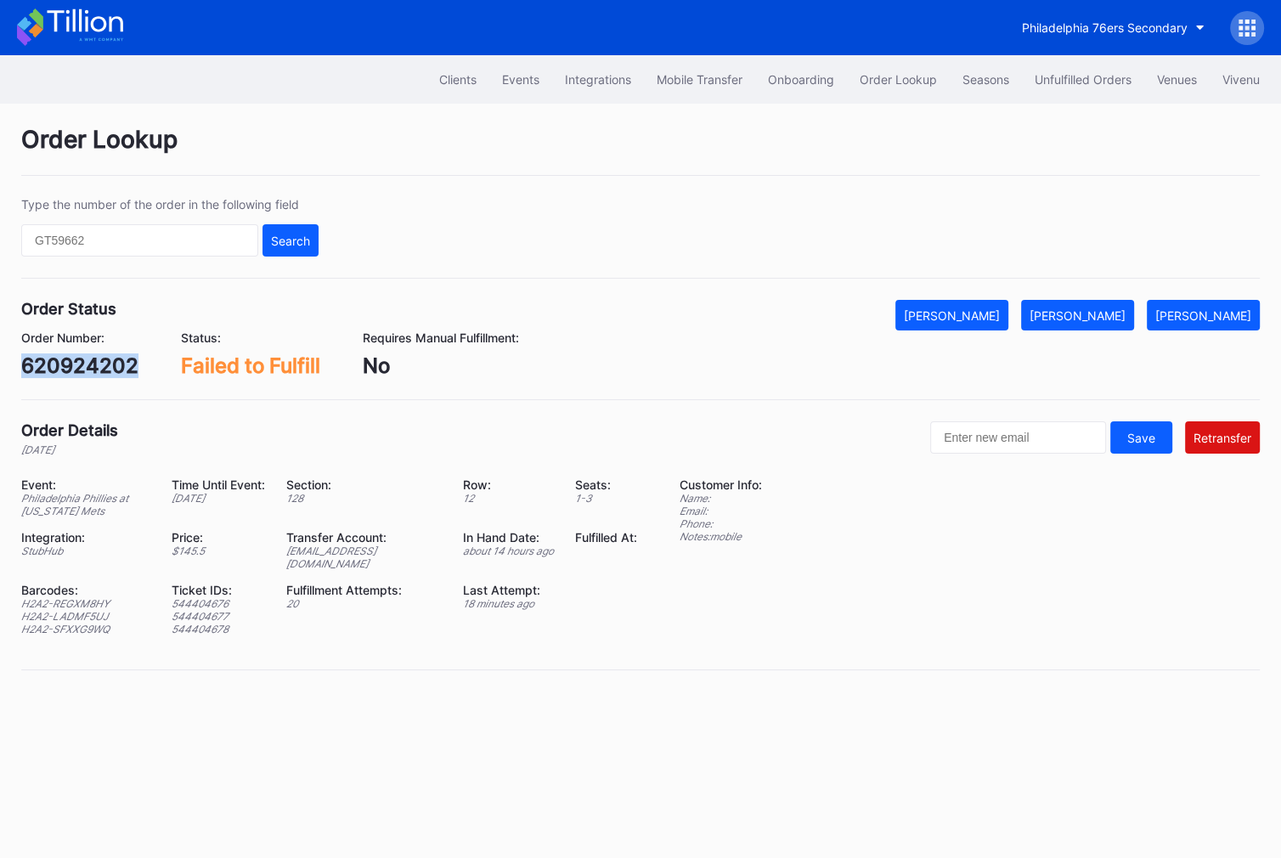
click at [57, 375] on div "620924202" at bounding box center [79, 365] width 117 height 25
copy div "620924202"
click at [1120, 313] on div "[PERSON_NAME]" at bounding box center [1077, 315] width 96 height 14
copy div "620924202"
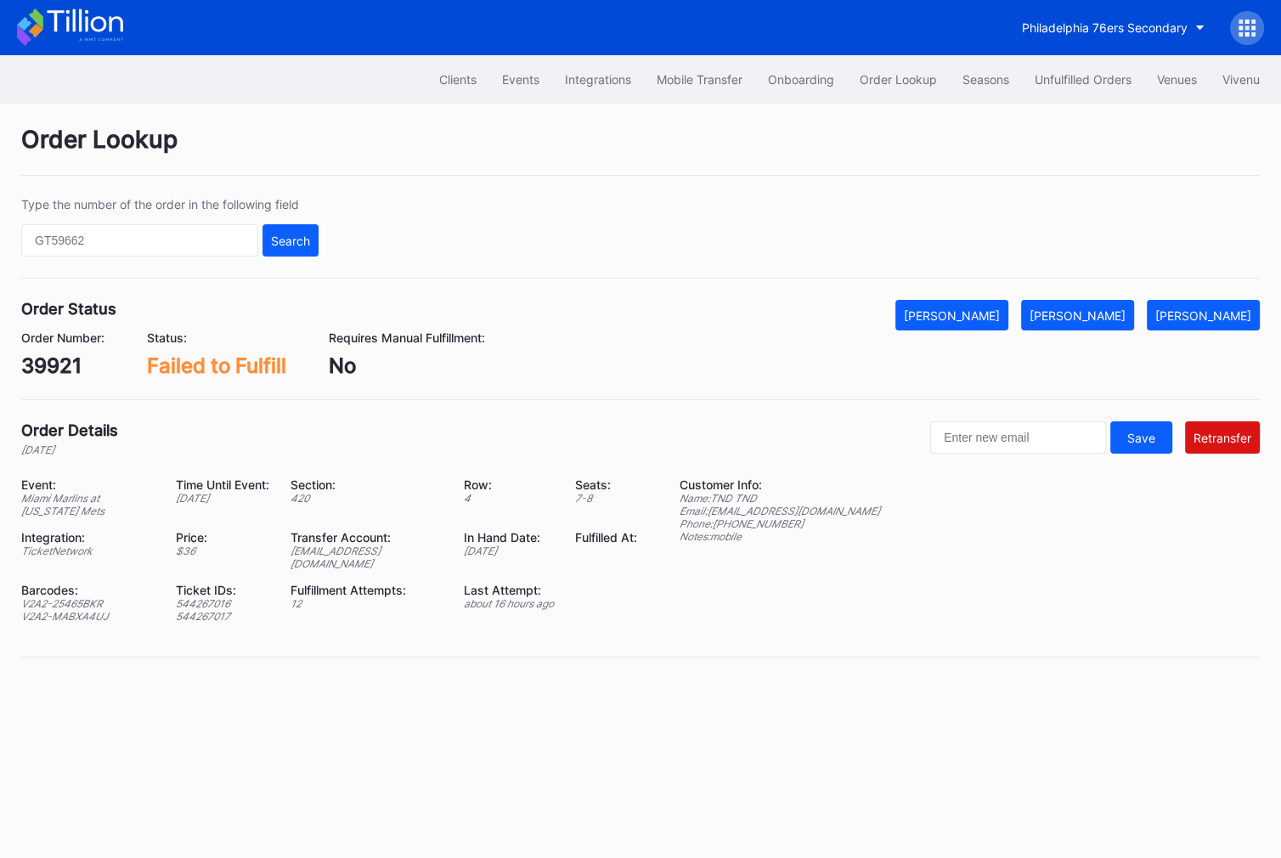
click at [426, 549] on div "[EMAIL_ADDRESS][DOMAIN_NAME]" at bounding box center [366, 556] width 152 height 25
click at [426, 549] on div "ed-8158668@eventdynamic.com" at bounding box center [366, 556] width 152 height 25
copy div "ed-8158668@eventdynamic.com"
click at [1111, 308] on div "[PERSON_NAME]" at bounding box center [1077, 315] width 96 height 14
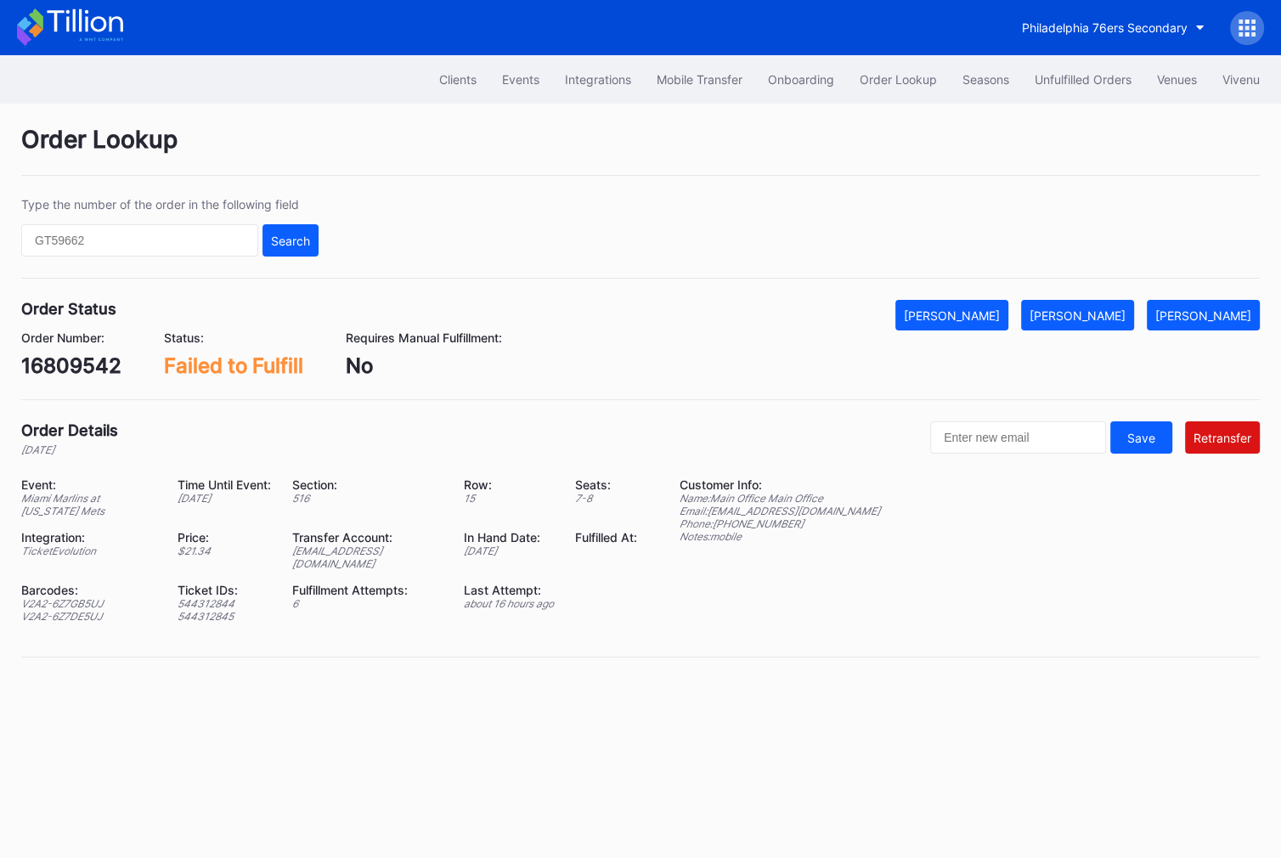
click at [78, 375] on div "16809542" at bounding box center [71, 365] width 100 height 25
click at [83, 369] on div "16809542" at bounding box center [71, 365] width 100 height 25
copy div "16809542"
click at [397, 551] on div "[EMAIL_ADDRESS][DOMAIN_NAME]" at bounding box center [367, 556] width 150 height 25
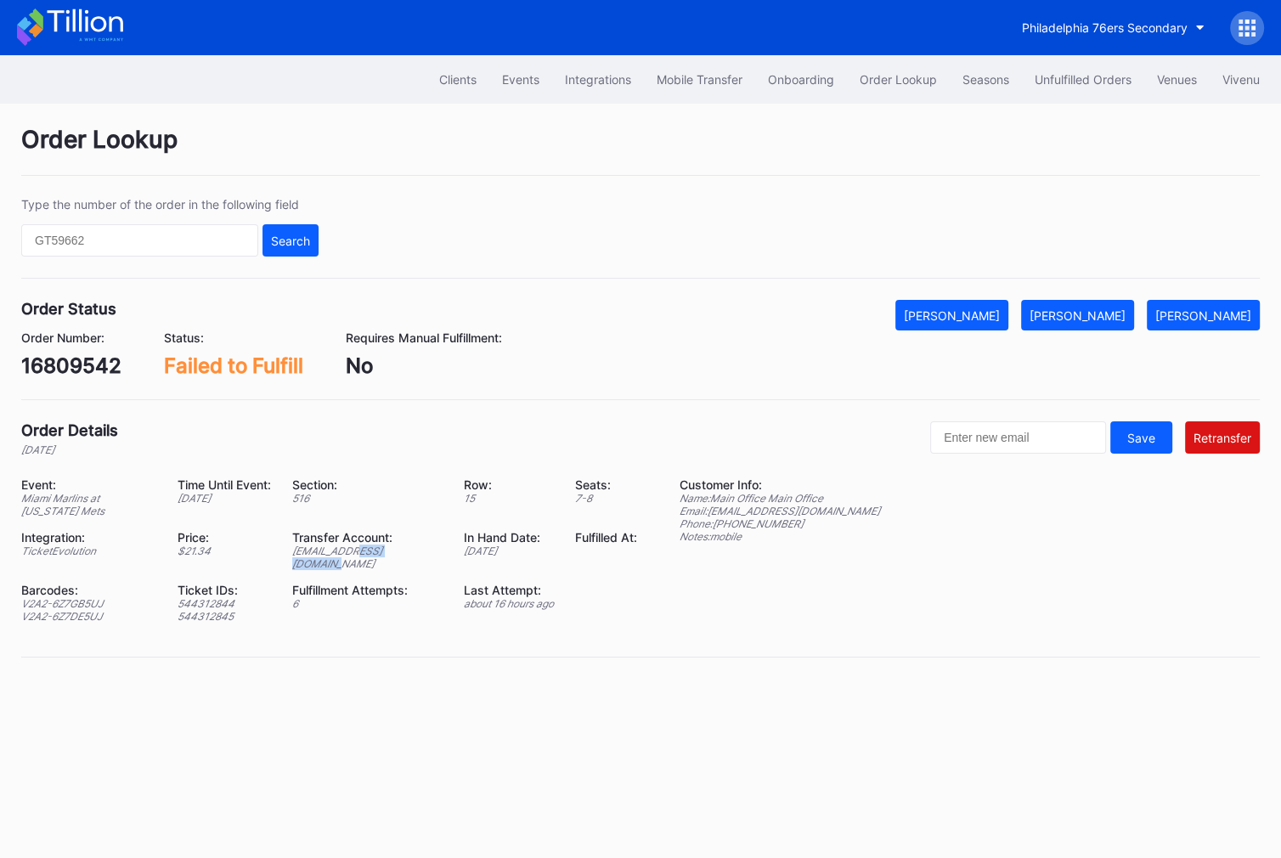
click at [397, 551] on div "ed-8165849@eventdynamic.com" at bounding box center [367, 556] width 150 height 25
copy div "ed-8165849@eventdynamic.com"
click at [56, 369] on div "16809542" at bounding box center [71, 365] width 100 height 25
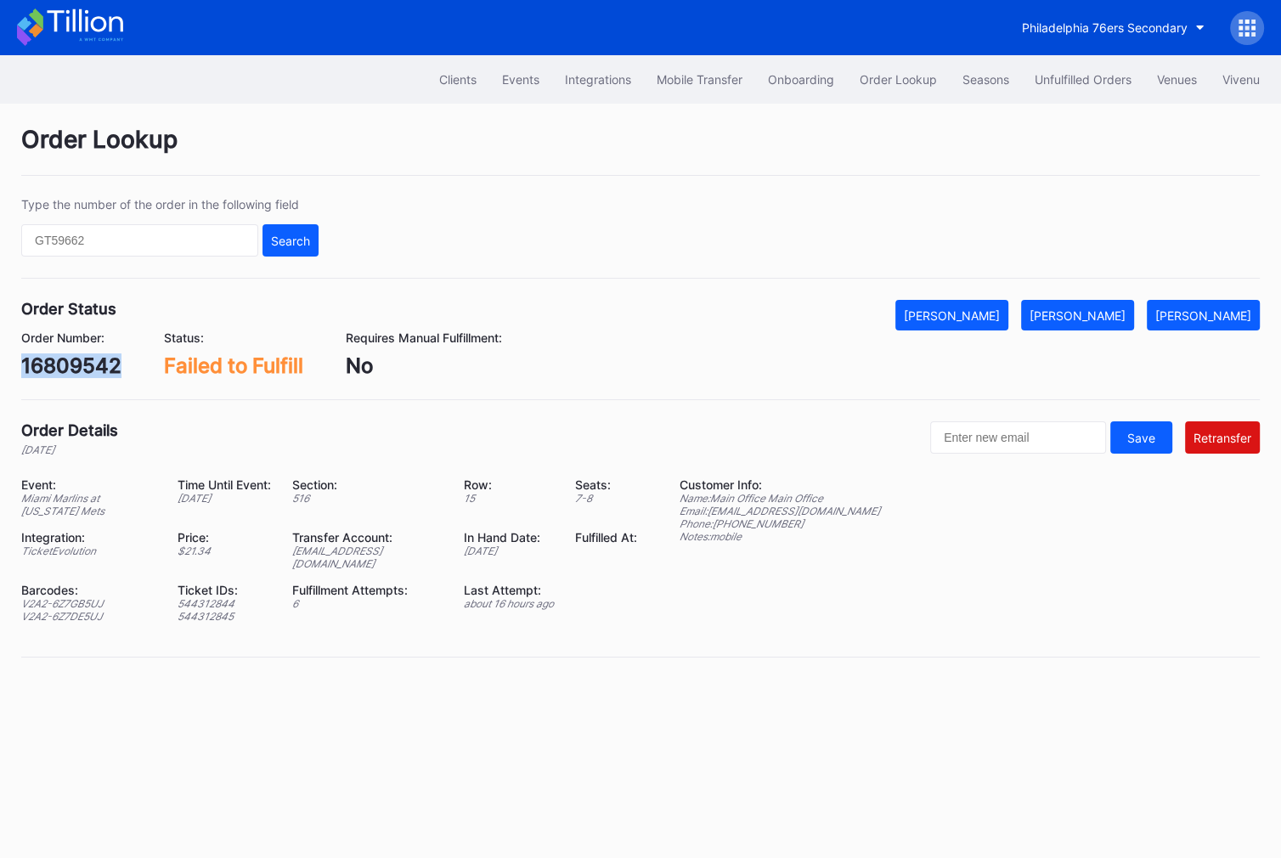
click at [56, 369] on div "16809542" at bounding box center [71, 365] width 100 height 25
copy div "16809542"
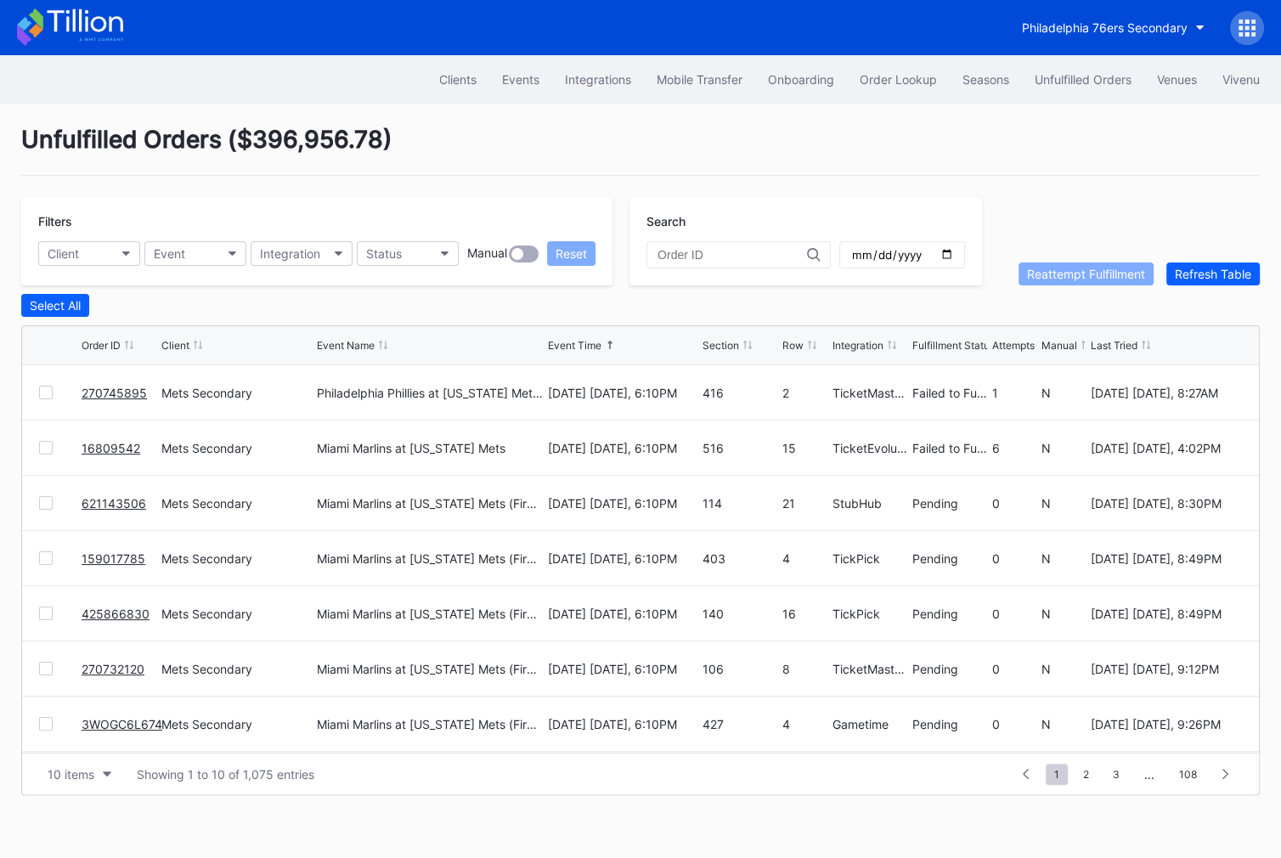
click at [48, 392] on div at bounding box center [46, 393] width 14 height 14
click at [1091, 273] on div "Reattempt Fulfillment" at bounding box center [1086, 274] width 118 height 14
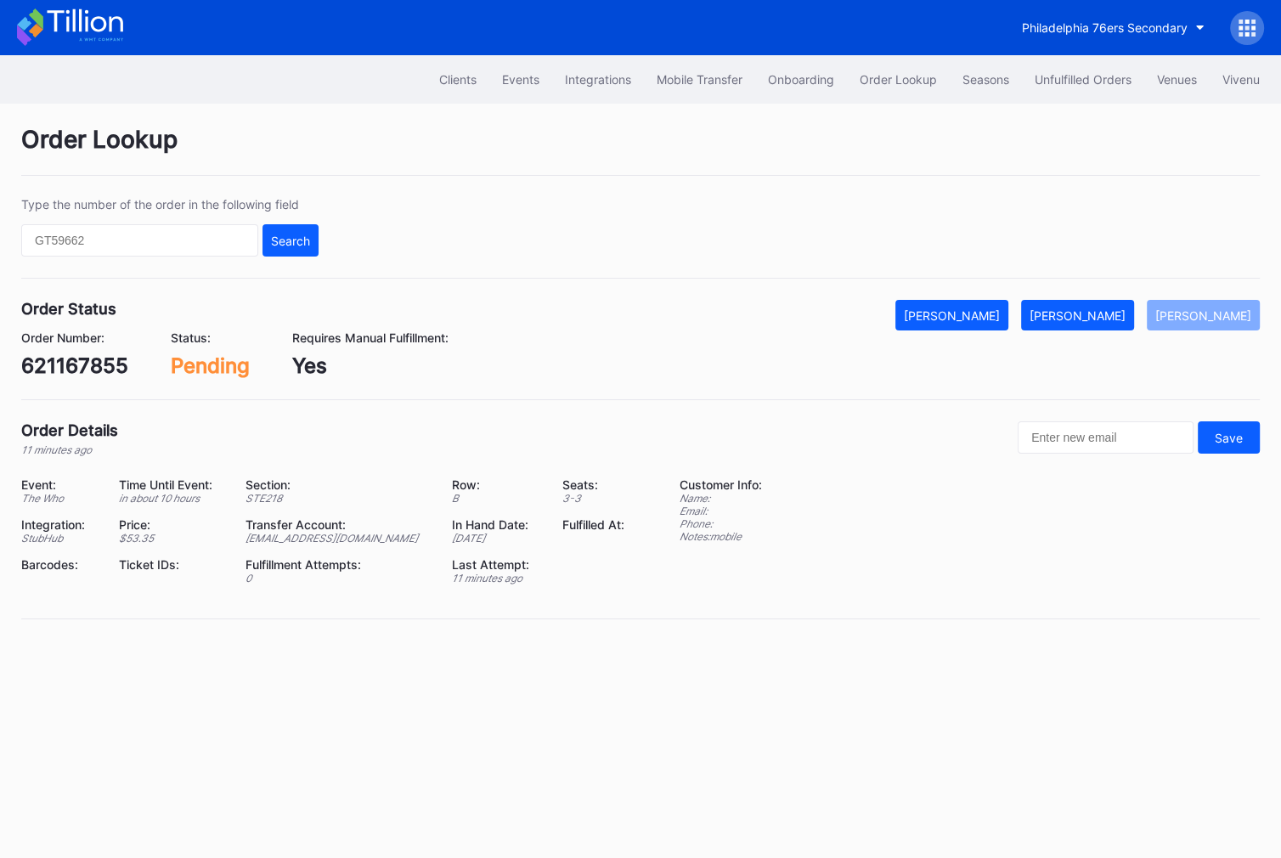
click at [83, 367] on div "621167855" at bounding box center [74, 365] width 107 height 25
click at [1125, 312] on div "Mark Fulfilled" at bounding box center [1077, 315] width 96 height 14
click at [99, 370] on div "621167999" at bounding box center [74, 365] width 107 height 25
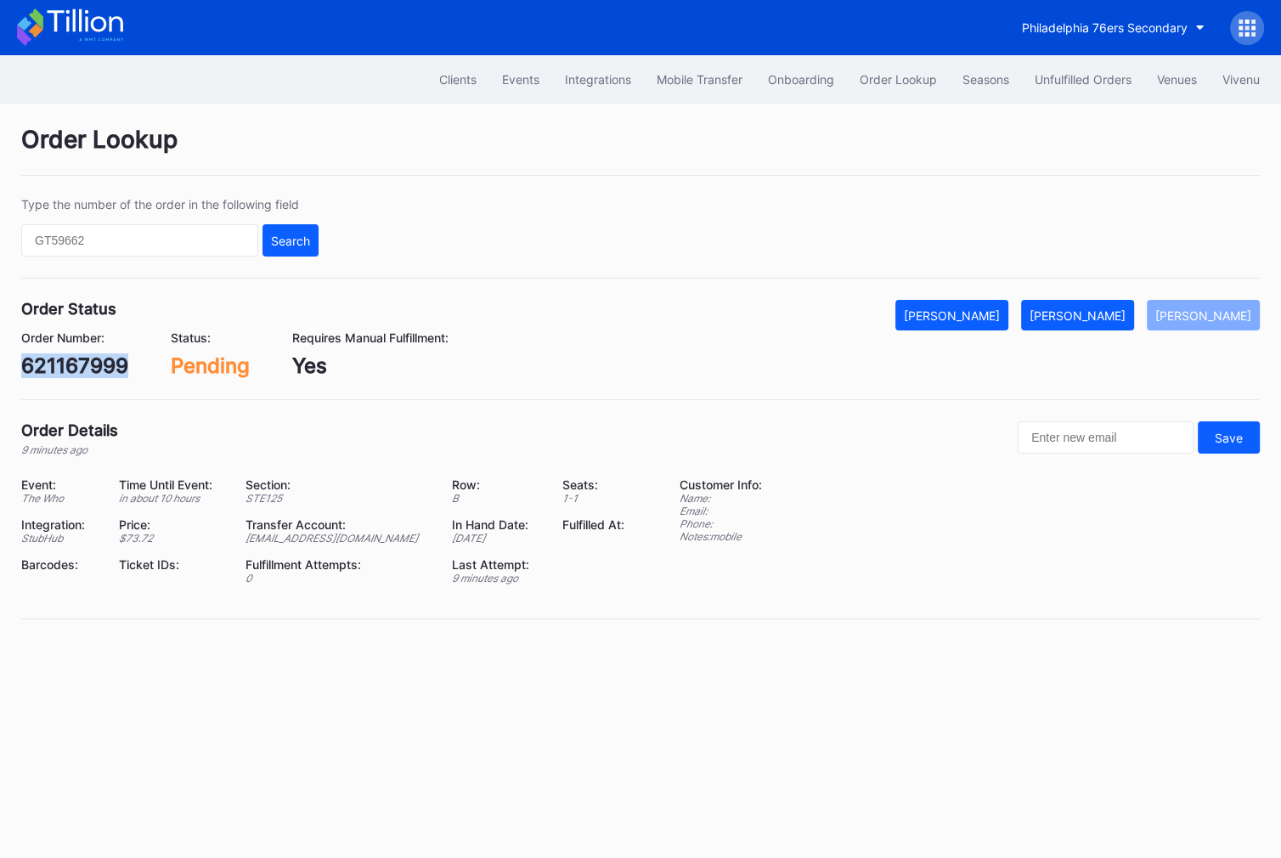
copy div "621167999"
click at [1095, 318] on div "[PERSON_NAME]" at bounding box center [1077, 315] width 96 height 14
